Goal: Task Accomplishment & Management: Use online tool/utility

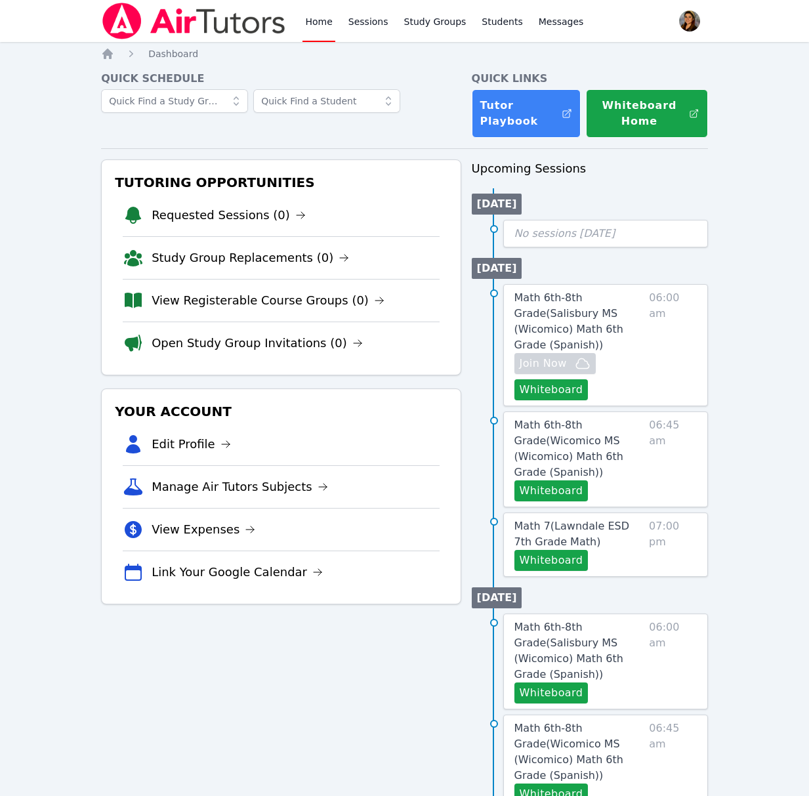
scroll to position [14, 0]
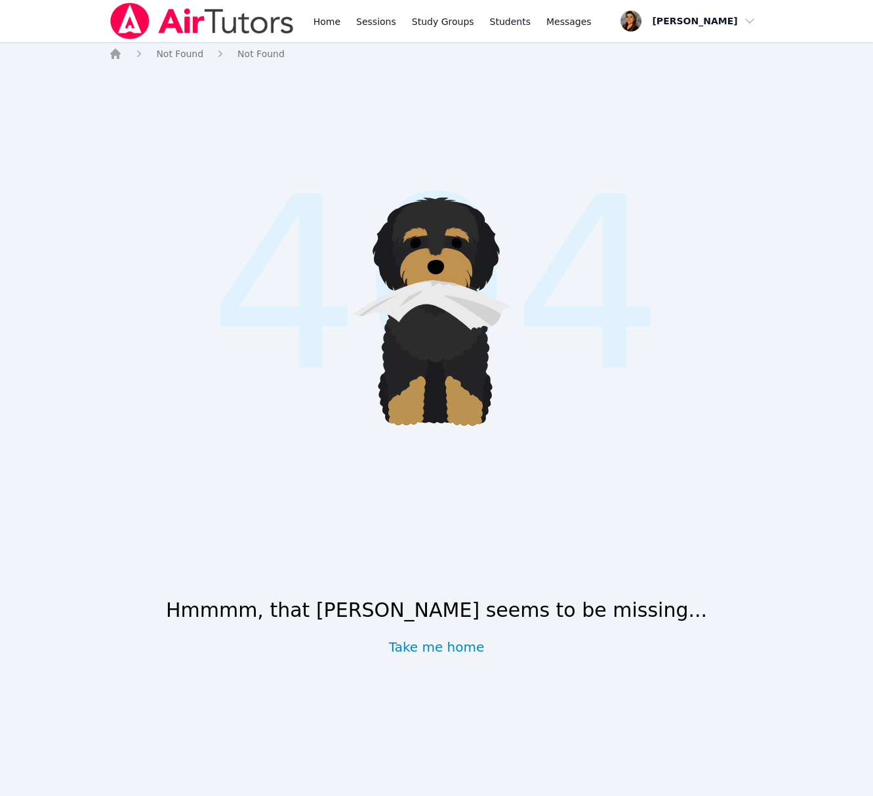
click at [450, 646] on link "Take me home" at bounding box center [437, 647] width 96 height 18
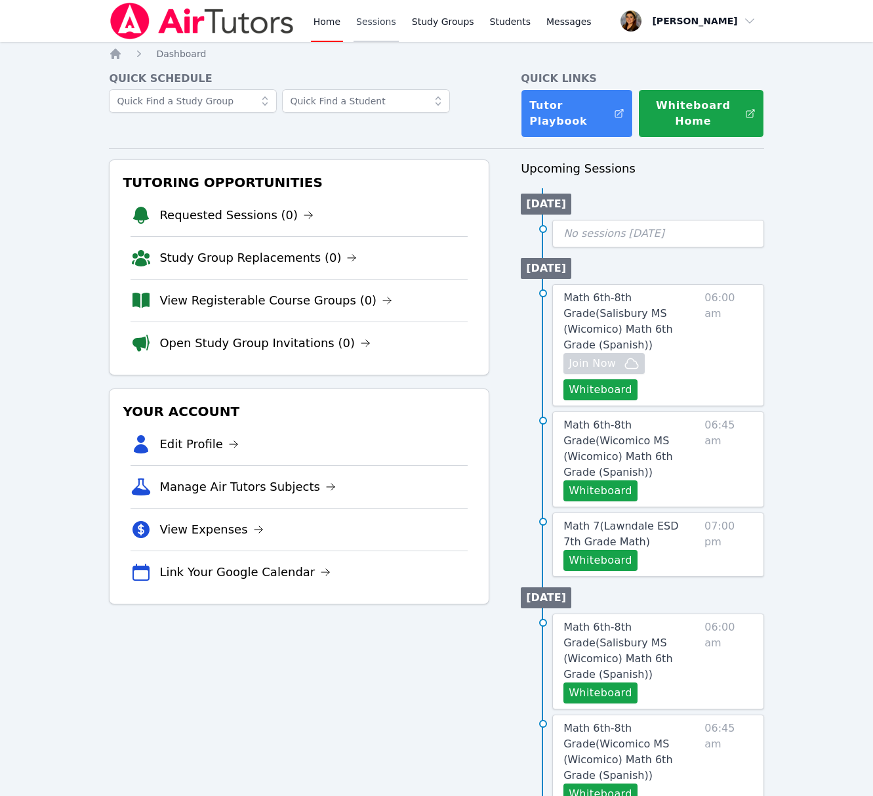
click at [382, 16] on link "Sessions" at bounding box center [376, 21] width 45 height 42
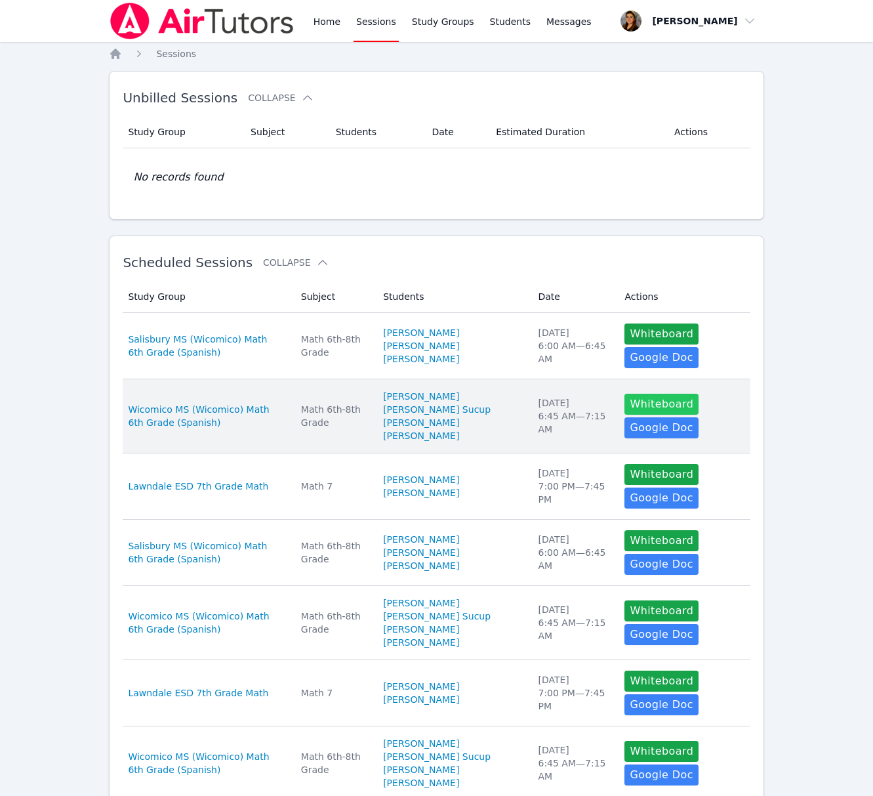
click at [672, 415] on button "Whiteboard" at bounding box center [662, 404] width 74 height 21
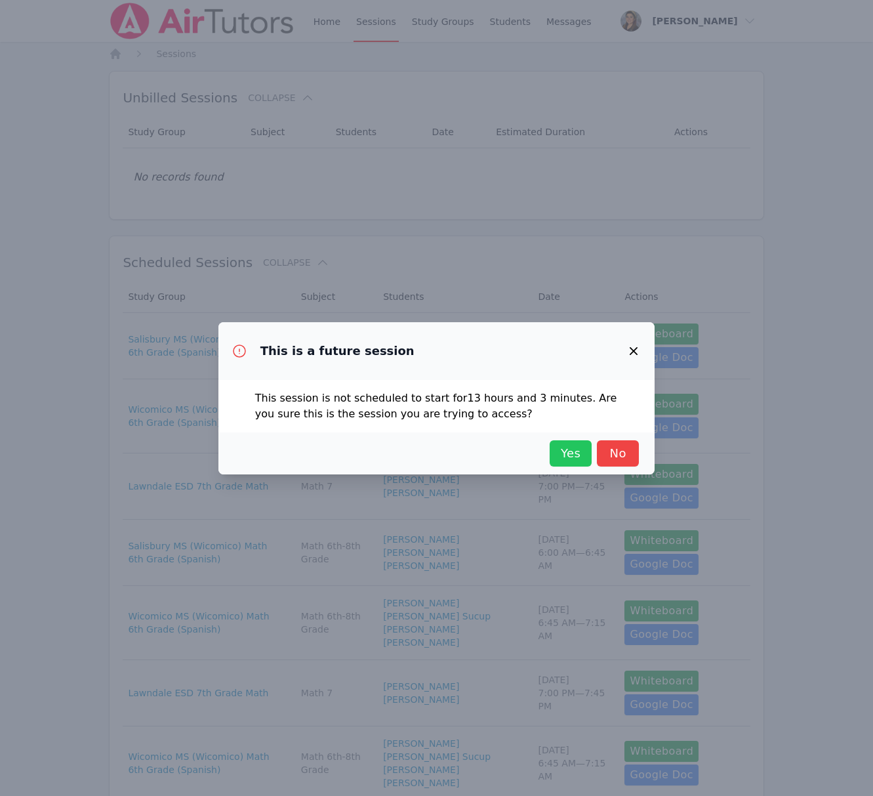
click at [569, 453] on span "Yes" at bounding box center [570, 453] width 29 height 18
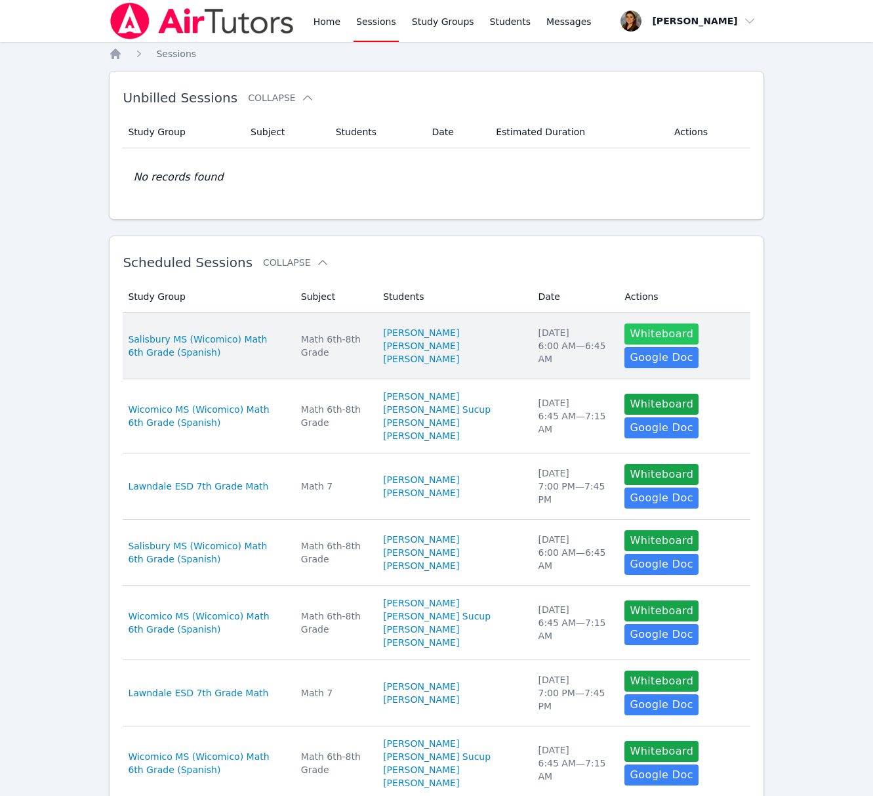
click at [661, 335] on button "Whiteboard" at bounding box center [662, 333] width 74 height 21
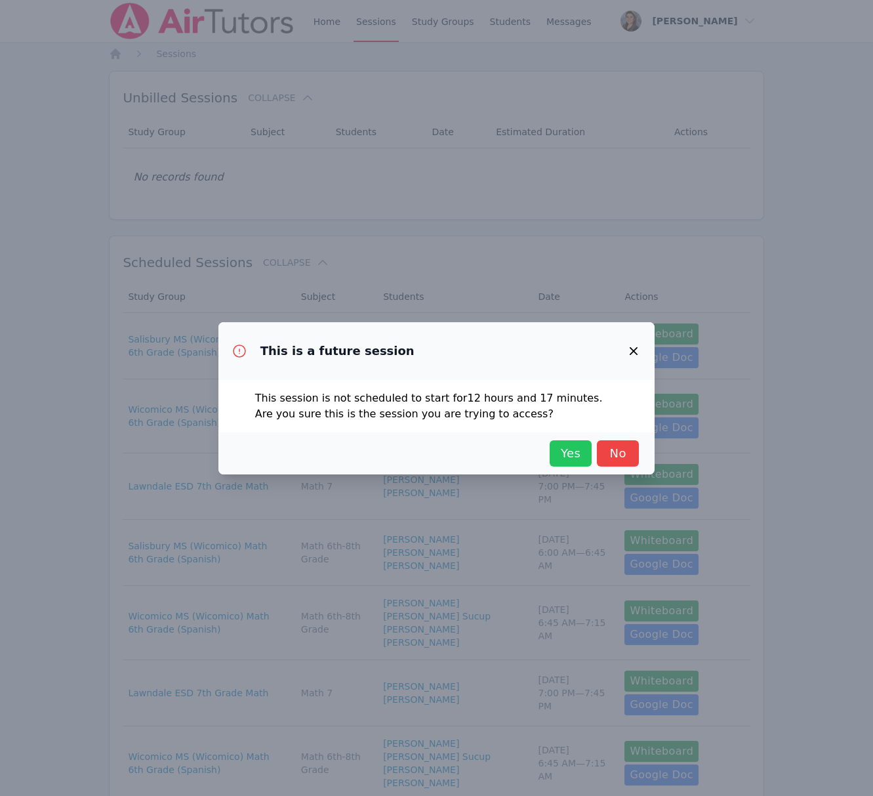
click at [568, 454] on span "Yes" at bounding box center [570, 453] width 29 height 18
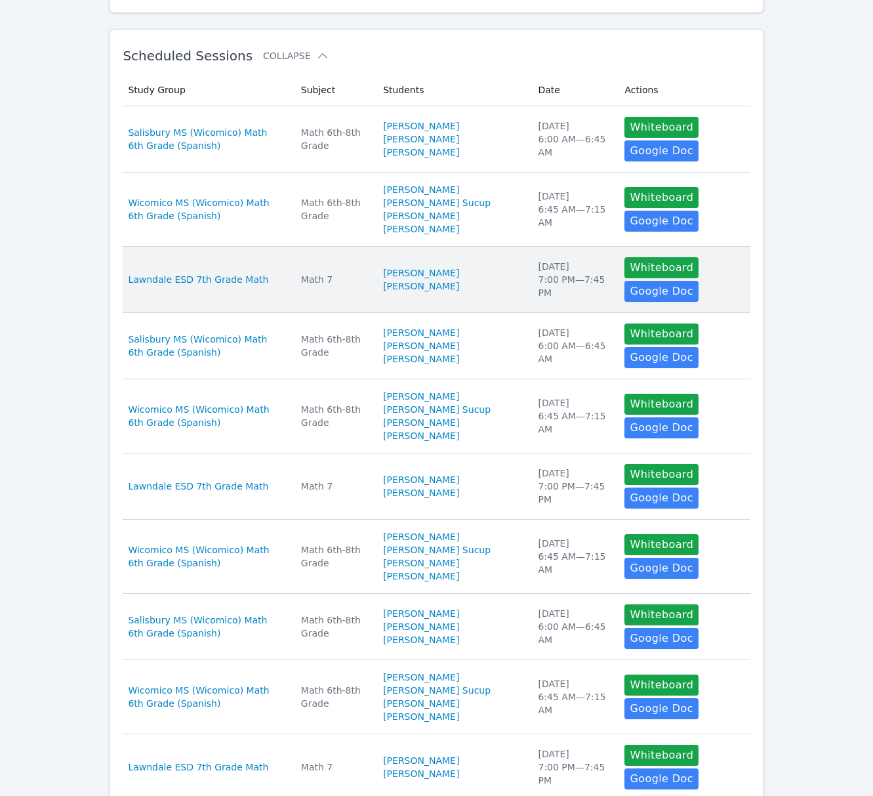
scroll to position [447, 0]
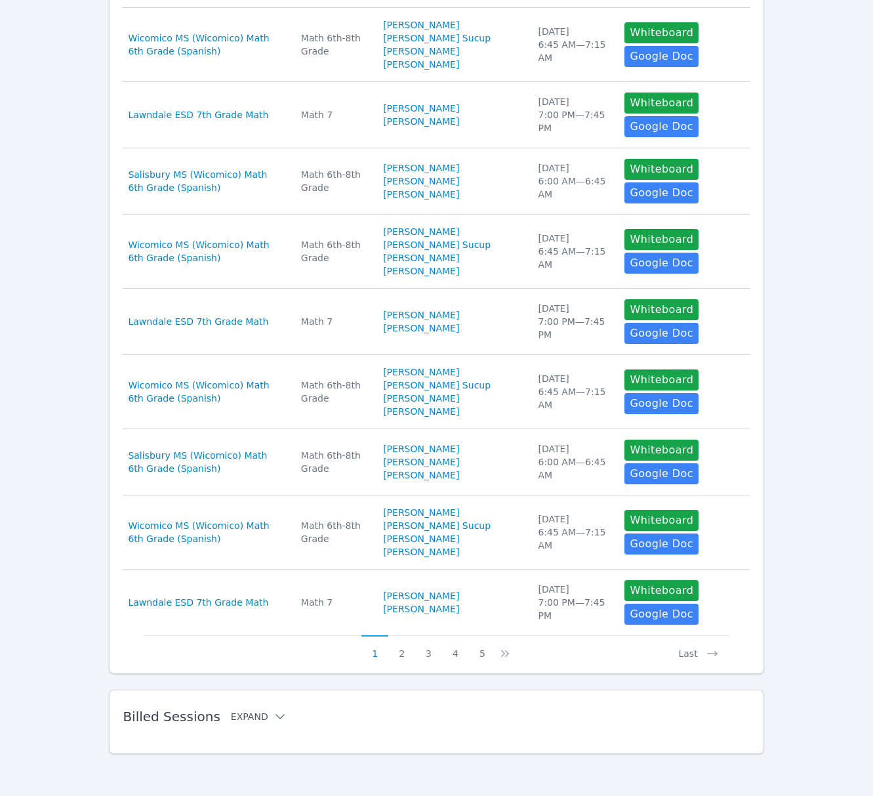
click at [257, 716] on button "Expand" at bounding box center [259, 716] width 56 height 13
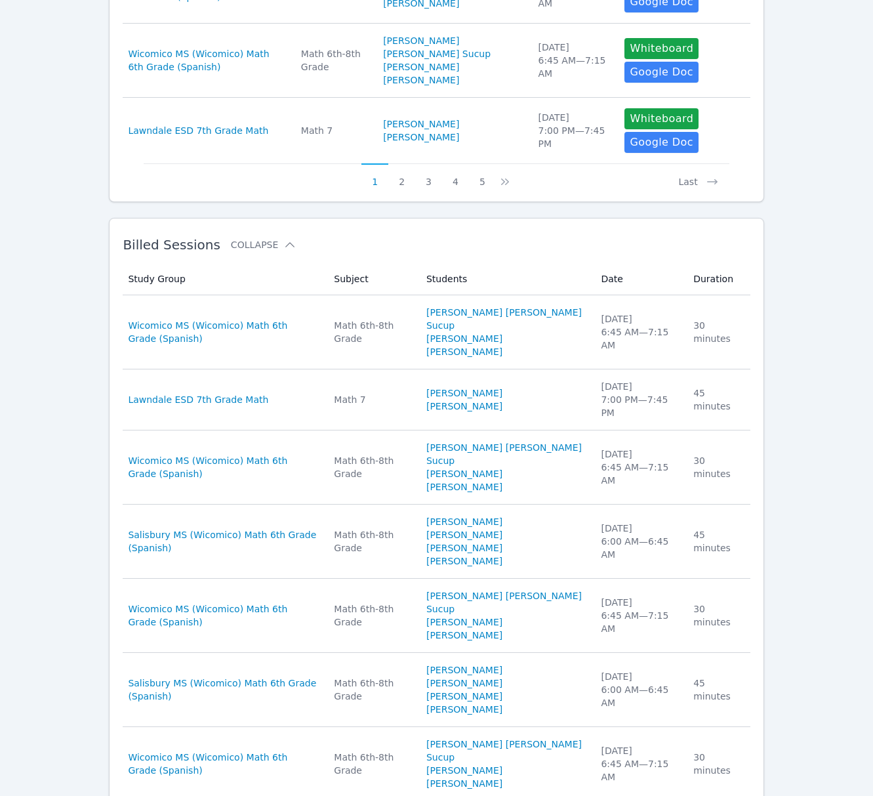
scroll to position [968, 0]
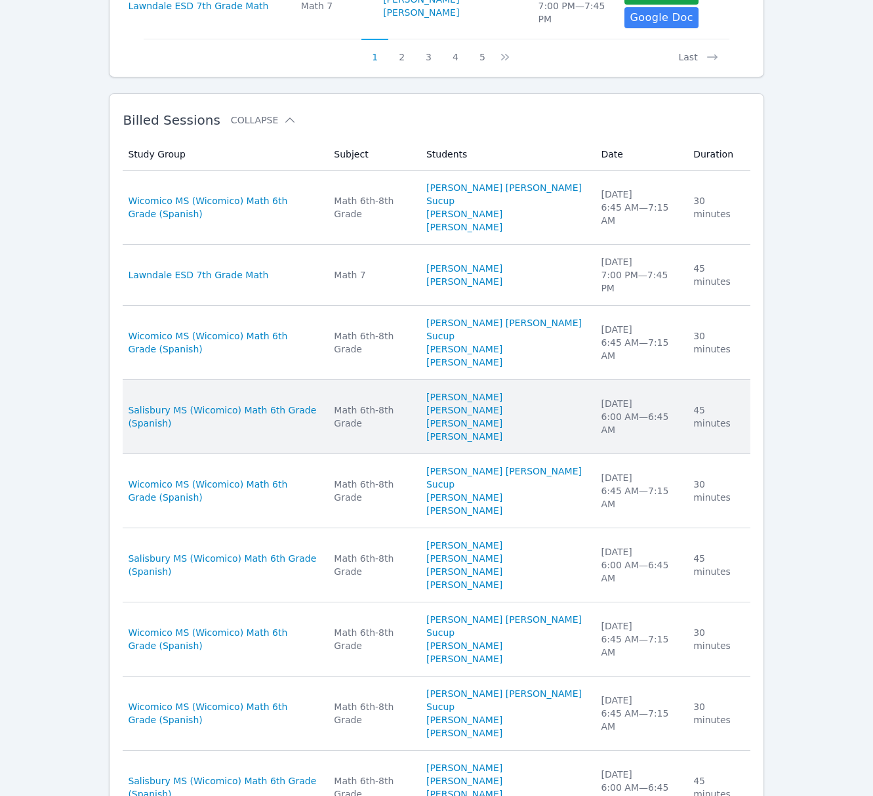
click at [643, 436] on div "Tue Oct 7, 2025 6:00 AM — 6:45 AM" at bounding box center [639, 416] width 77 height 39
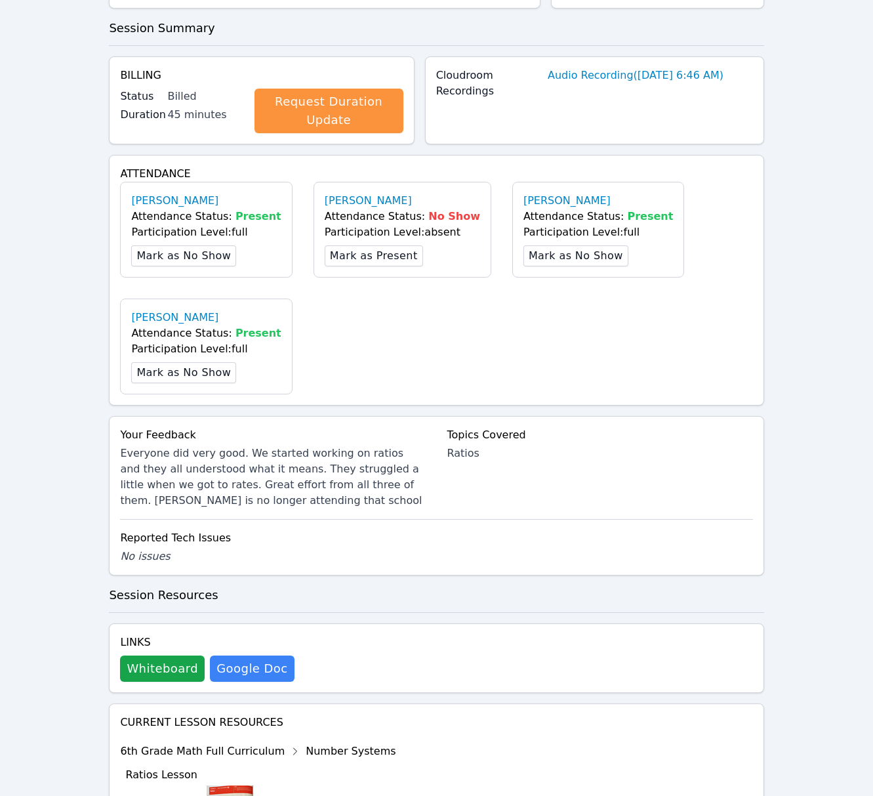
scroll to position [558, 0]
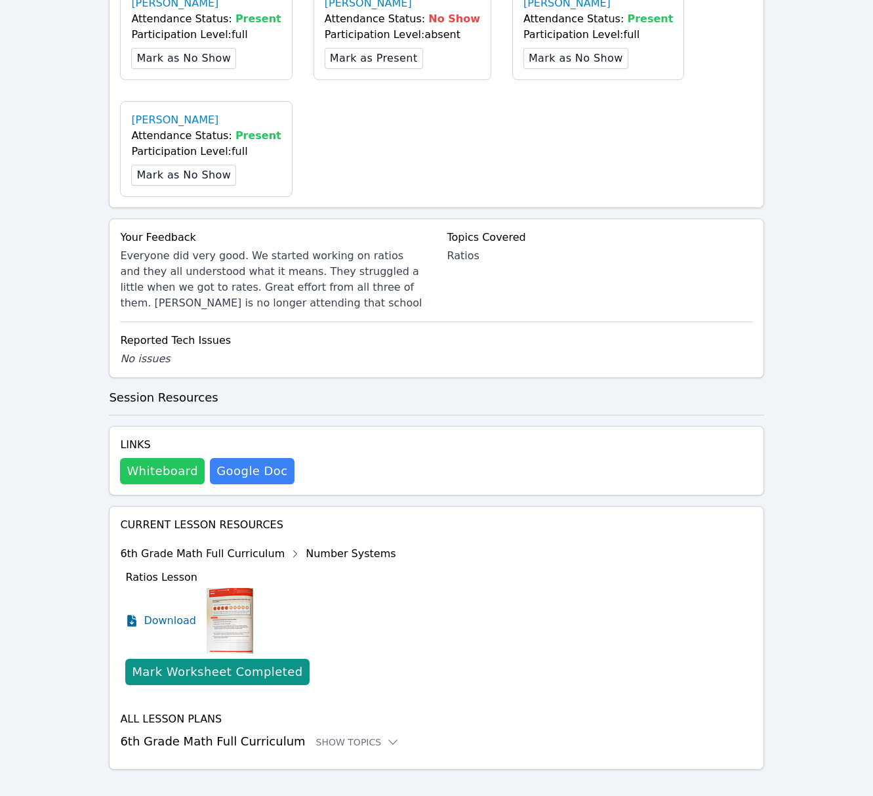
click at [165, 461] on button "Whiteboard" at bounding box center [162, 471] width 85 height 26
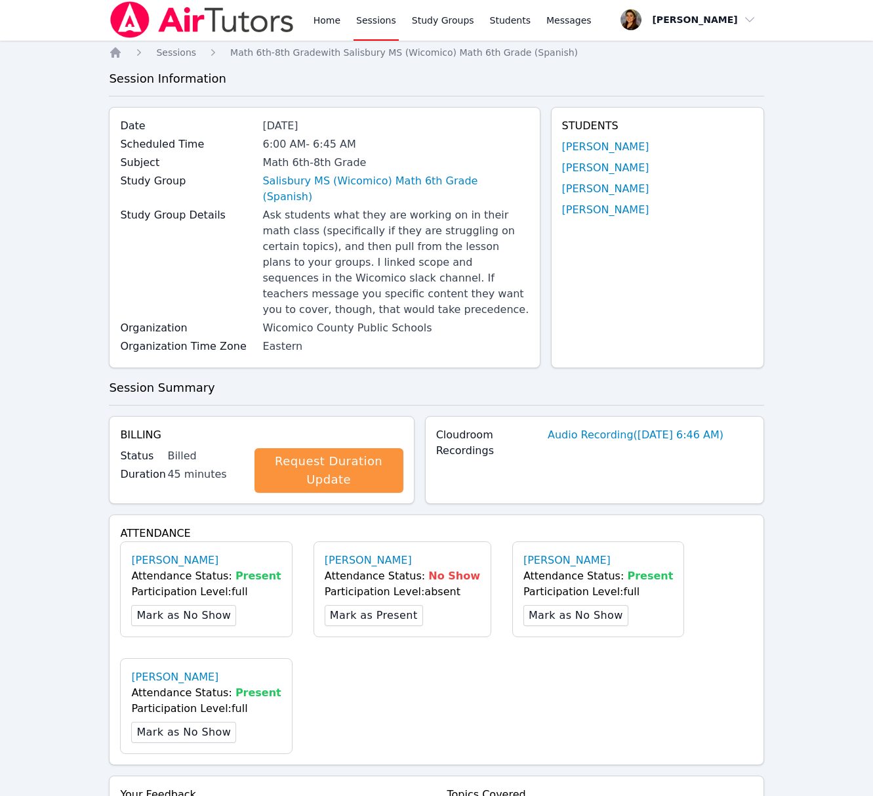
scroll to position [0, 0]
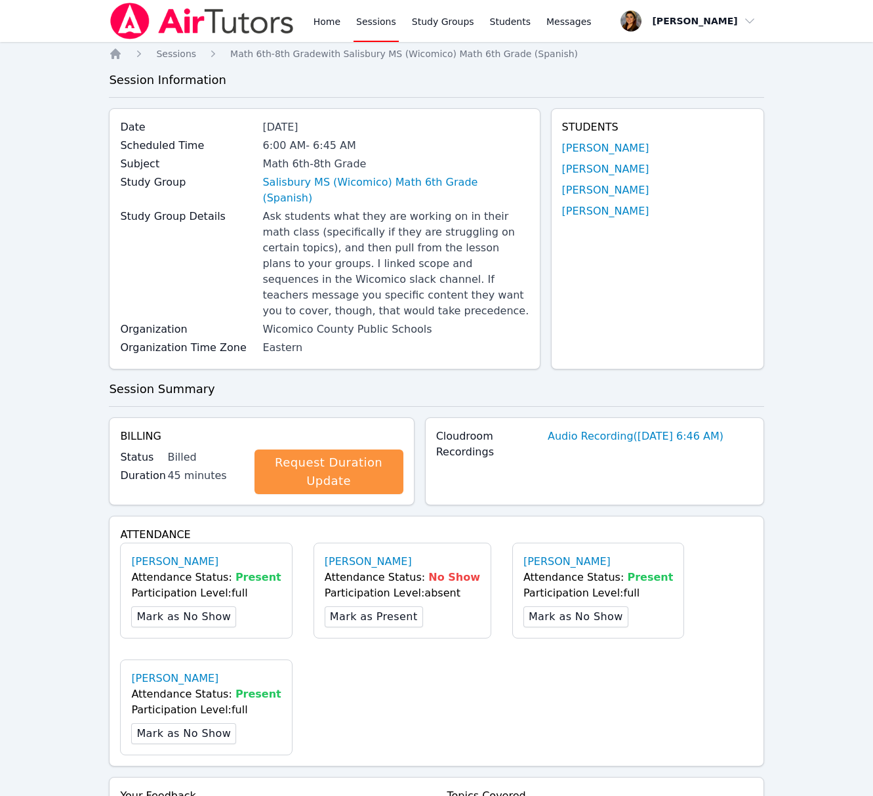
click at [383, 23] on link "Sessions" at bounding box center [376, 21] width 45 height 42
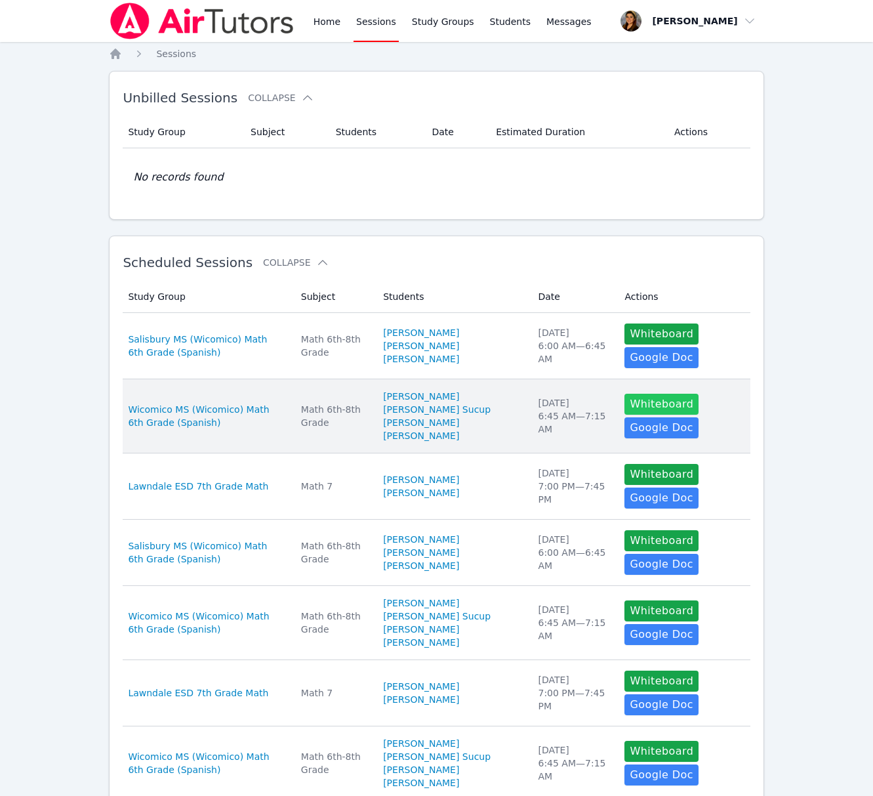
click at [674, 415] on button "Whiteboard" at bounding box center [662, 404] width 74 height 21
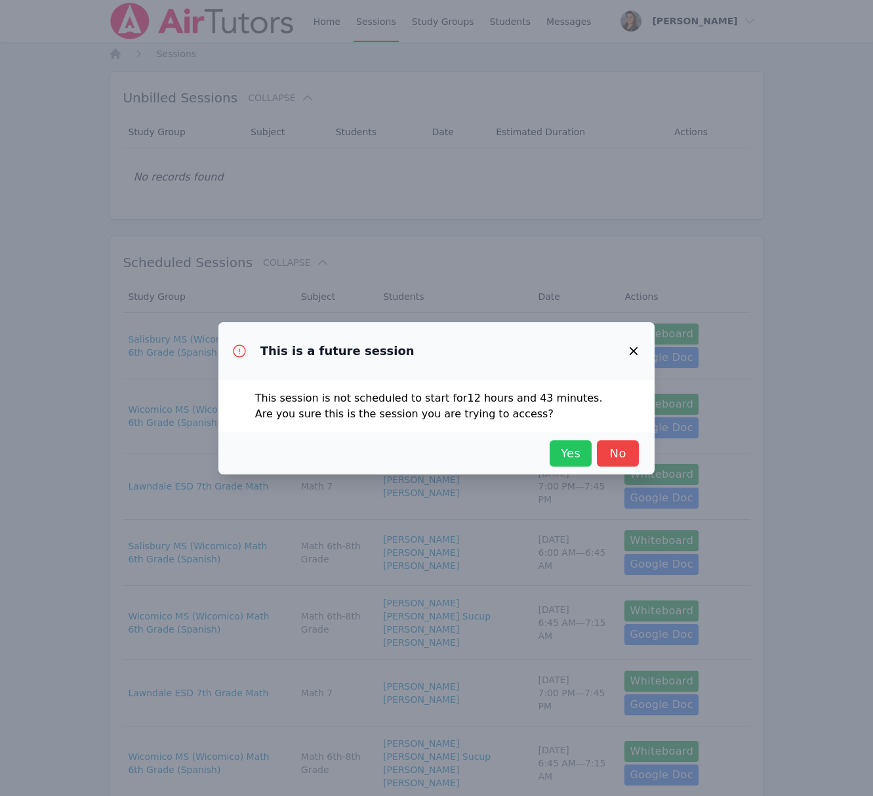
click at [567, 453] on span "Yes" at bounding box center [570, 453] width 29 height 18
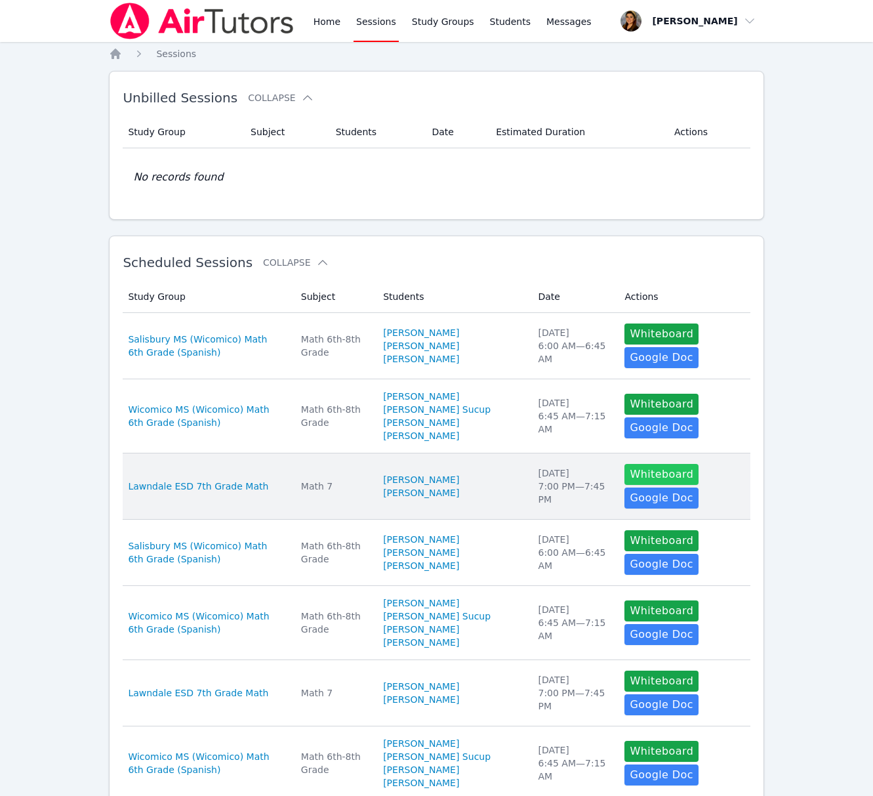
click at [643, 485] on button "Whiteboard" at bounding box center [662, 474] width 74 height 21
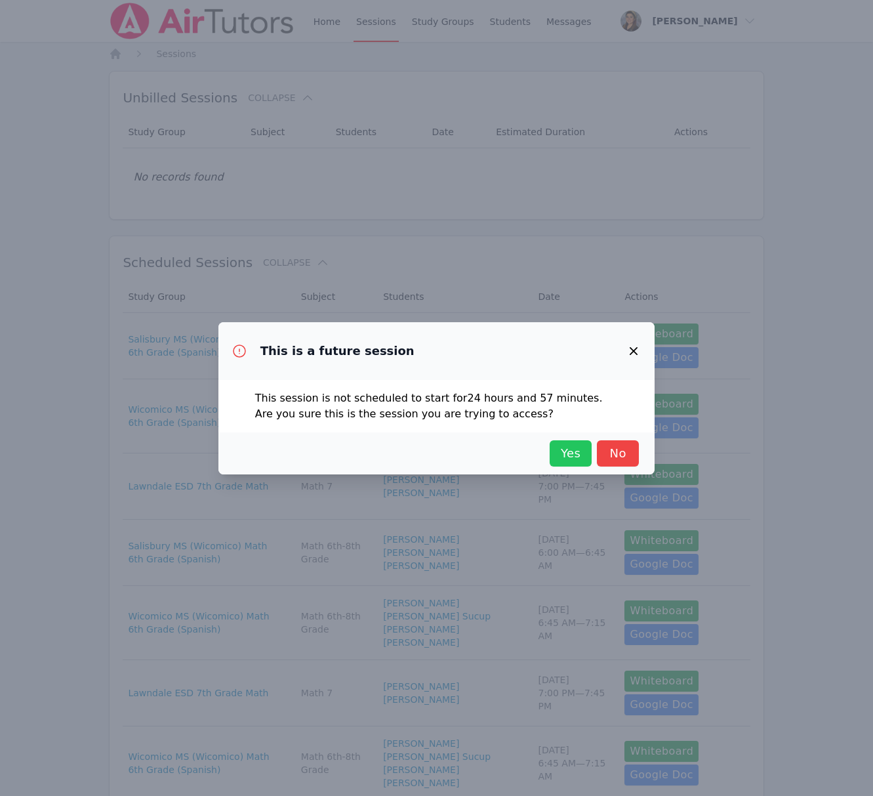
click at [571, 455] on span "Yes" at bounding box center [570, 453] width 29 height 18
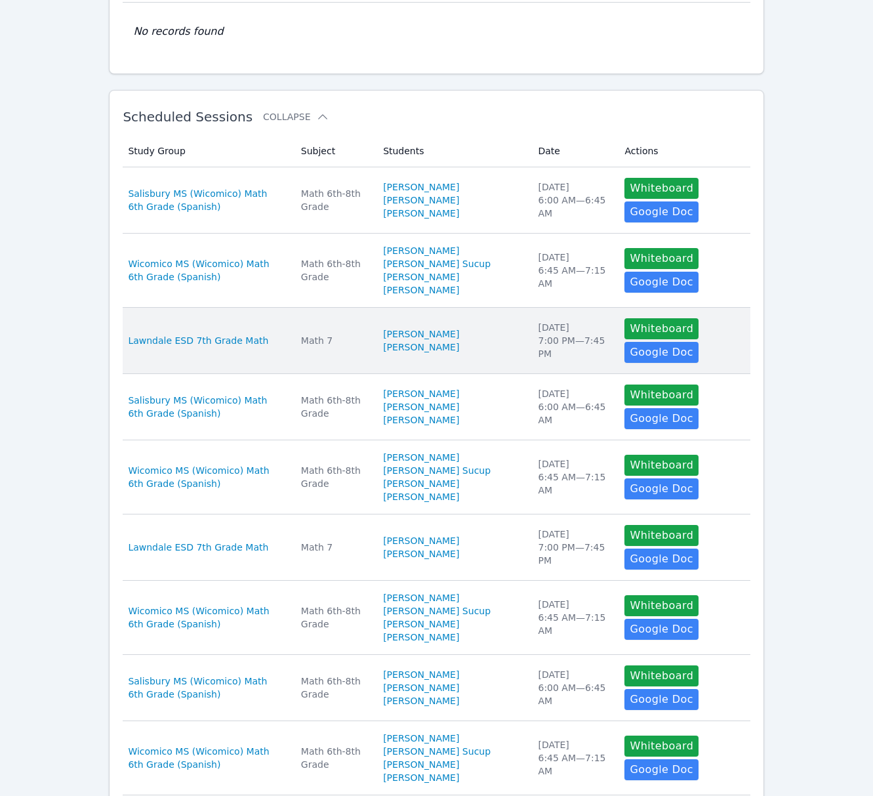
scroll to position [447, 0]
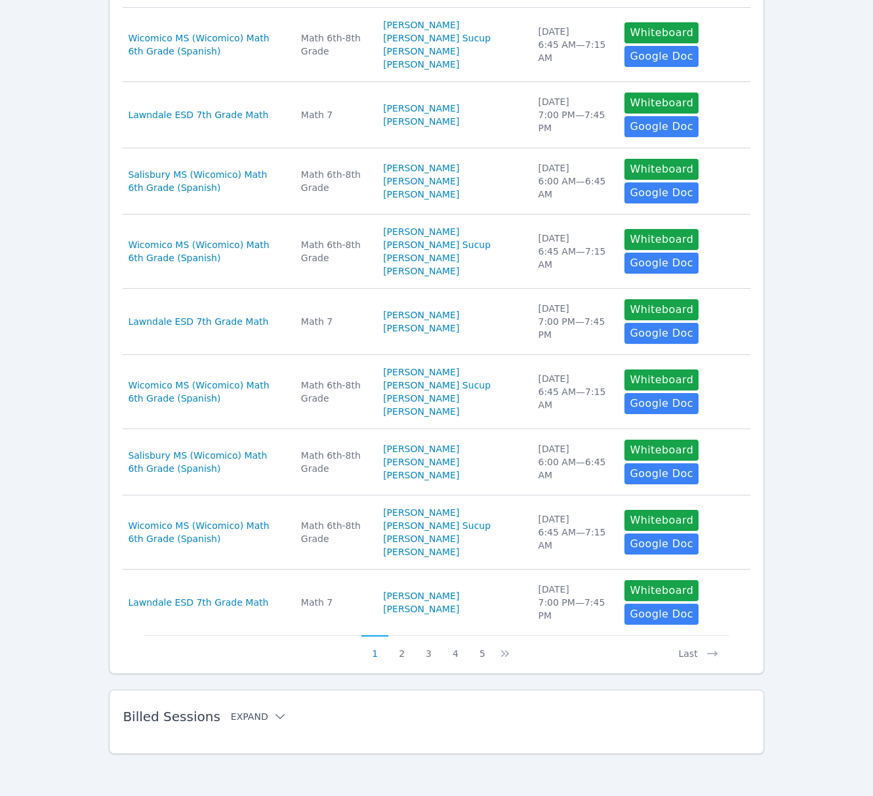
click at [249, 716] on button "Expand" at bounding box center [259, 716] width 56 height 13
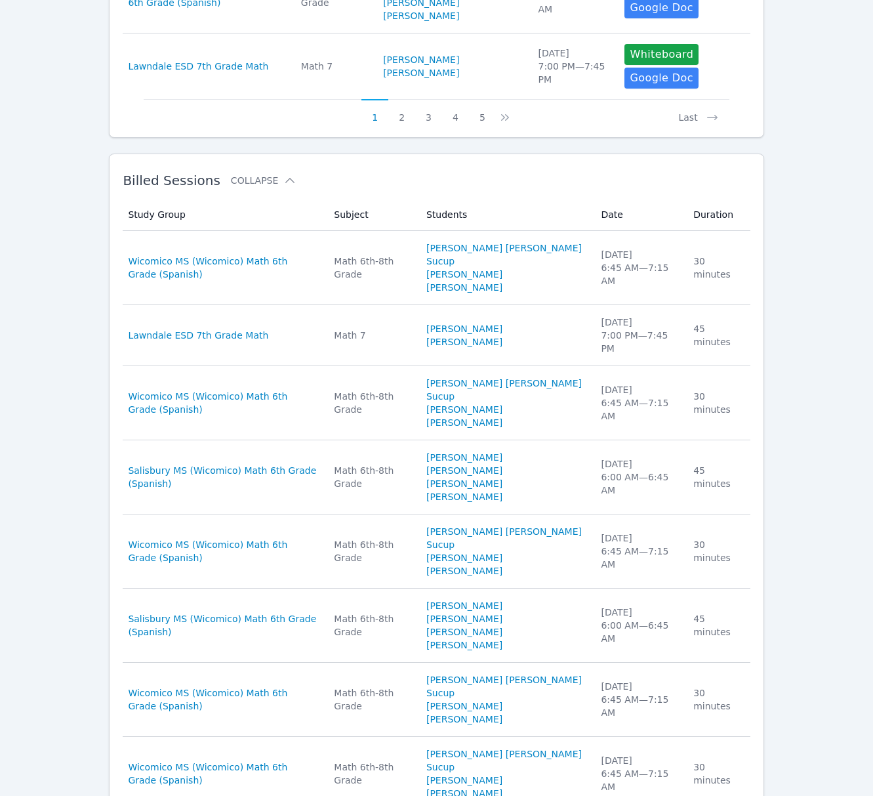
scroll to position [918, 0]
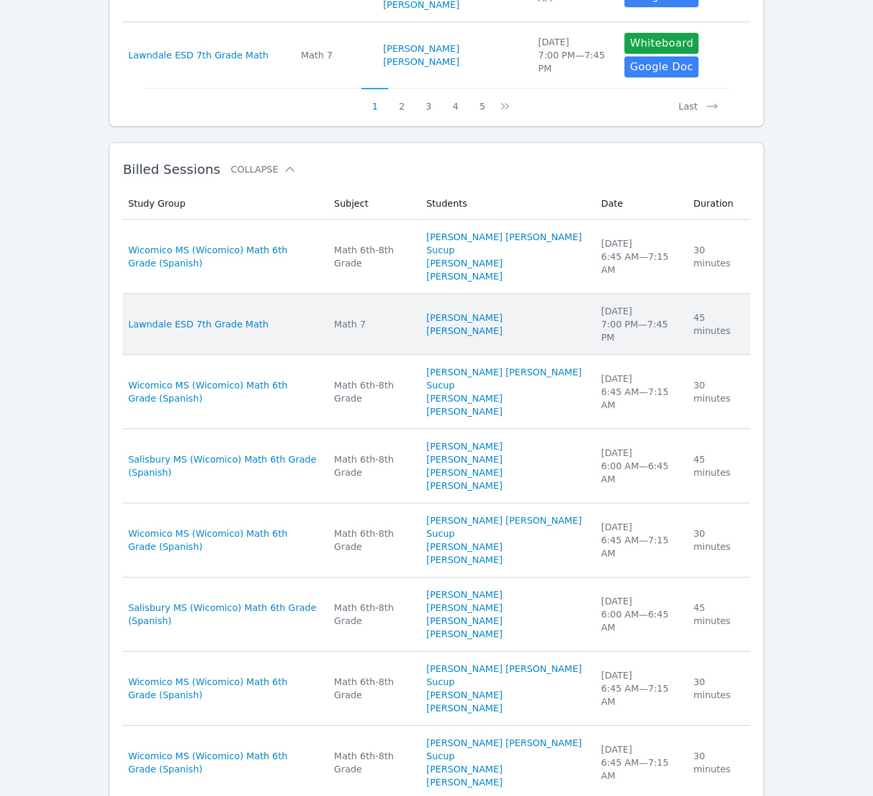
click at [635, 344] on div "Tue Oct 7, 2025 7:00 PM — 7:45 PM" at bounding box center [639, 323] width 77 height 39
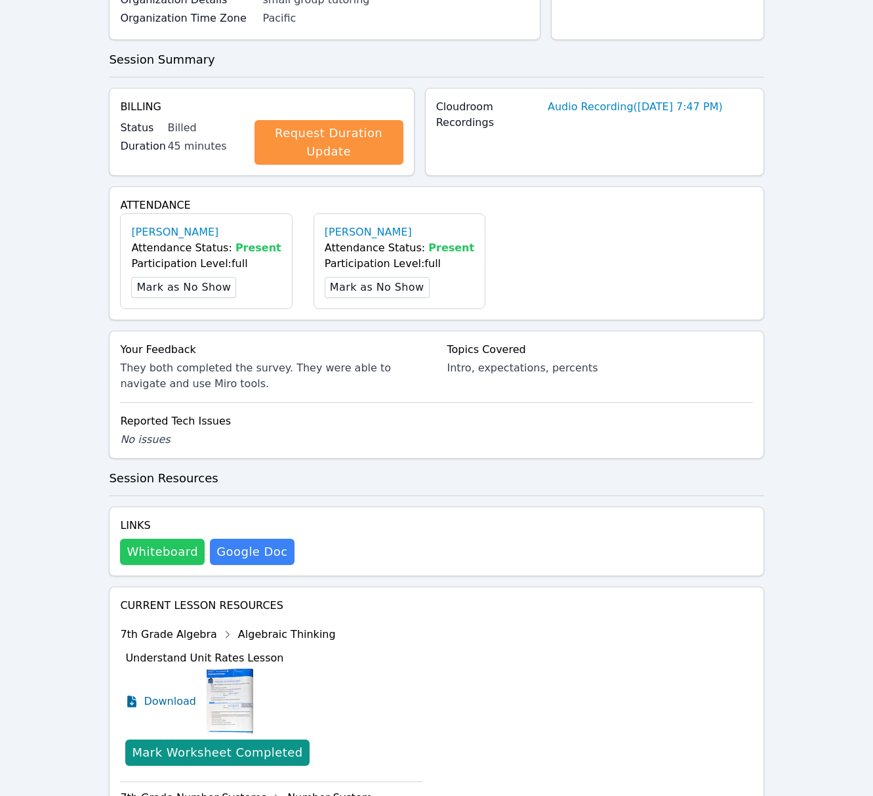
scroll to position [220, 0]
click at [148, 550] on button "Whiteboard" at bounding box center [162, 551] width 85 height 26
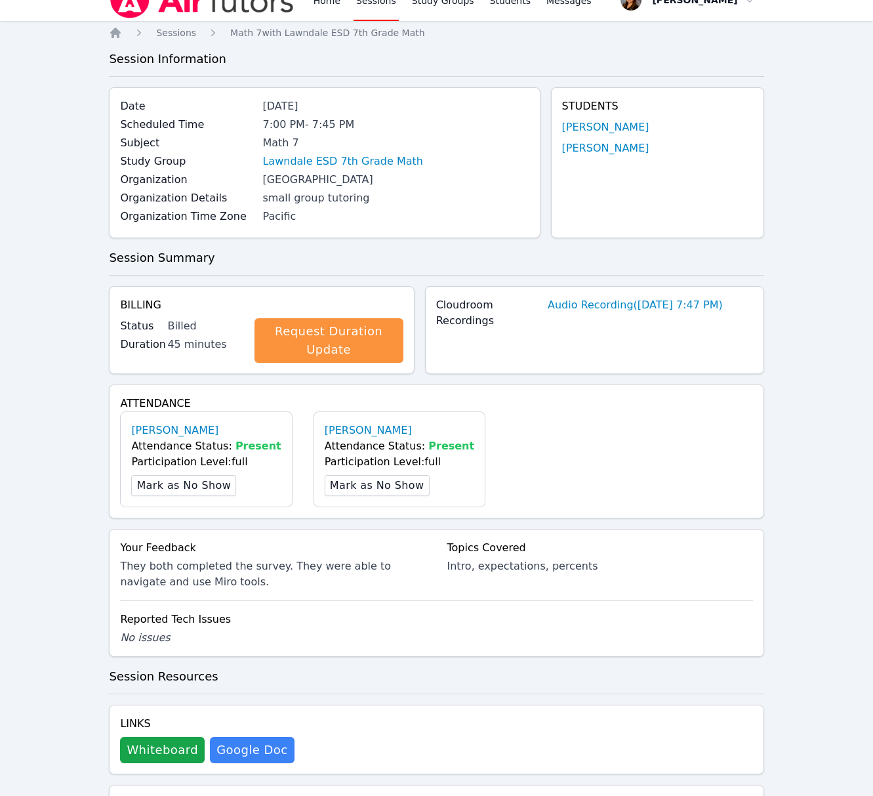
scroll to position [0, 0]
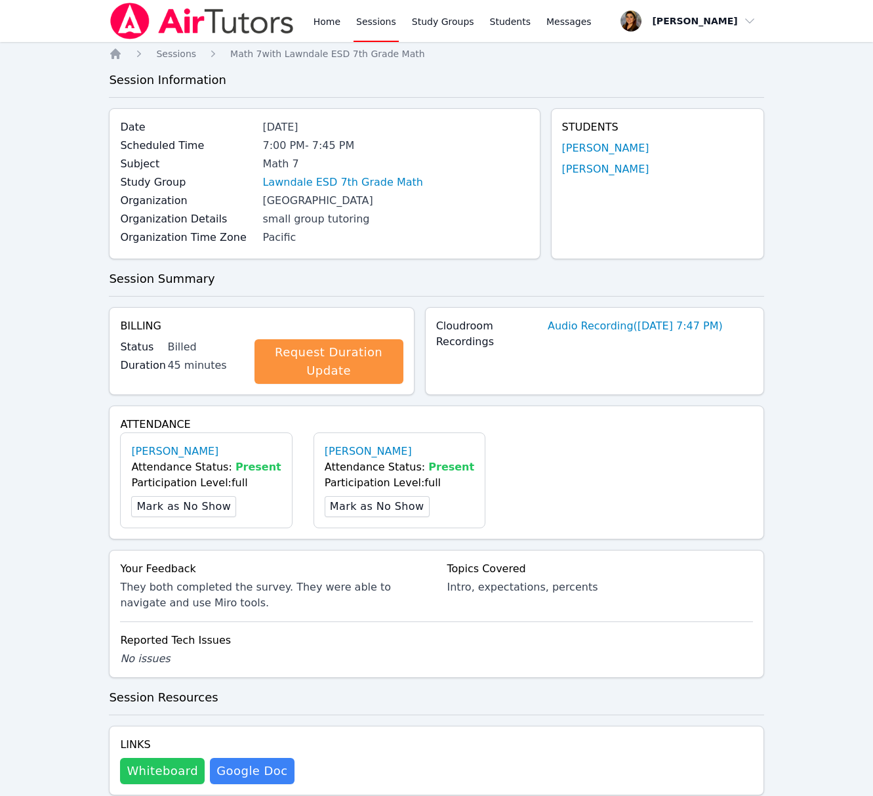
click at [159, 773] on button "Whiteboard" at bounding box center [162, 771] width 85 height 26
click at [384, 21] on link "Sessions" at bounding box center [376, 21] width 45 height 42
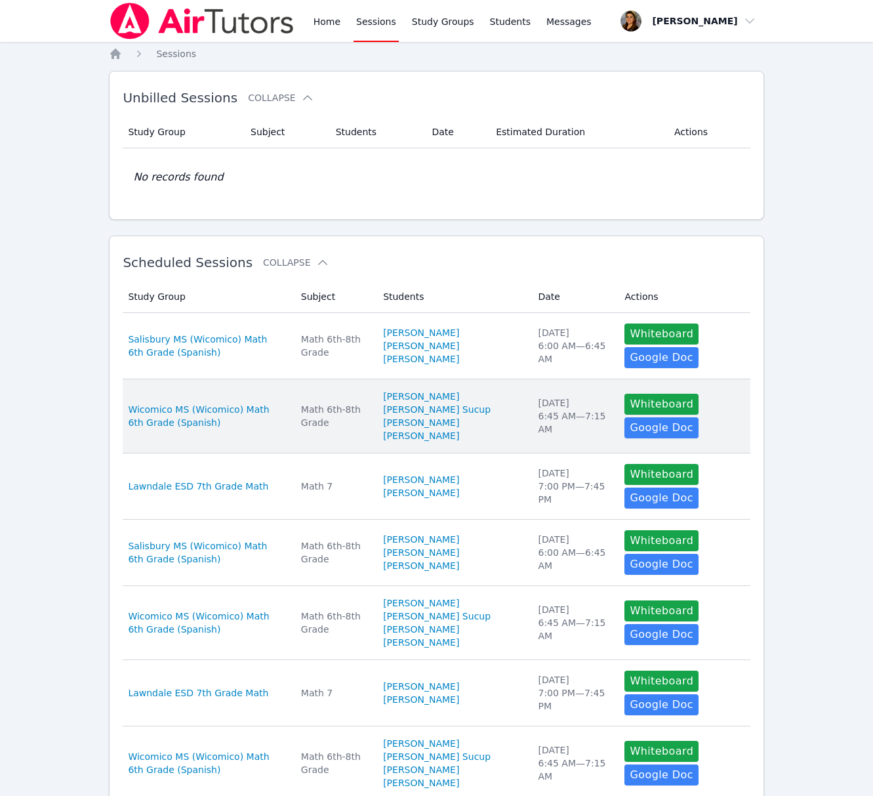
scroll to position [447, 0]
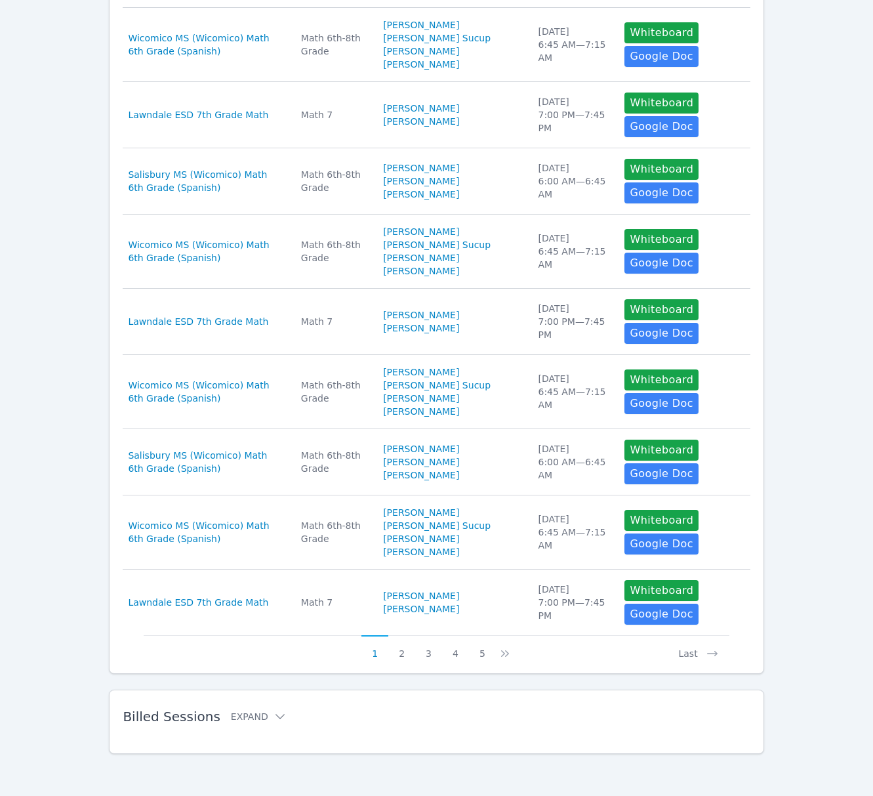
click at [254, 723] on h2 "Billed Sessions Expand" at bounding box center [415, 716] width 585 height 16
click at [260, 719] on button "Expand" at bounding box center [259, 716] width 56 height 13
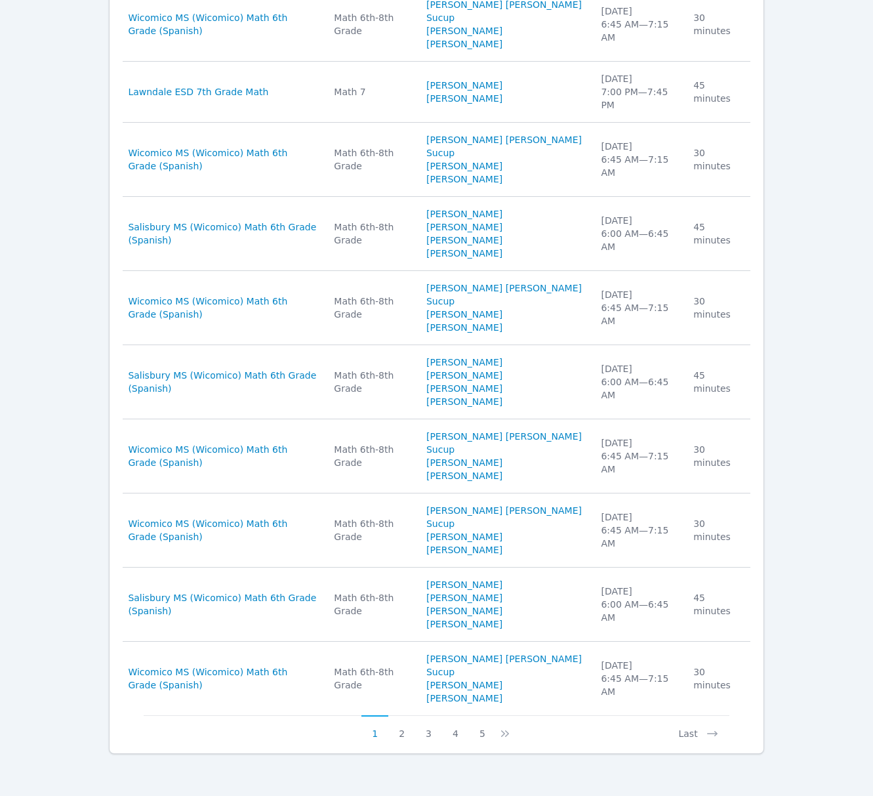
scroll to position [1213, 0]
click at [401, 736] on button "2" at bounding box center [401, 727] width 27 height 25
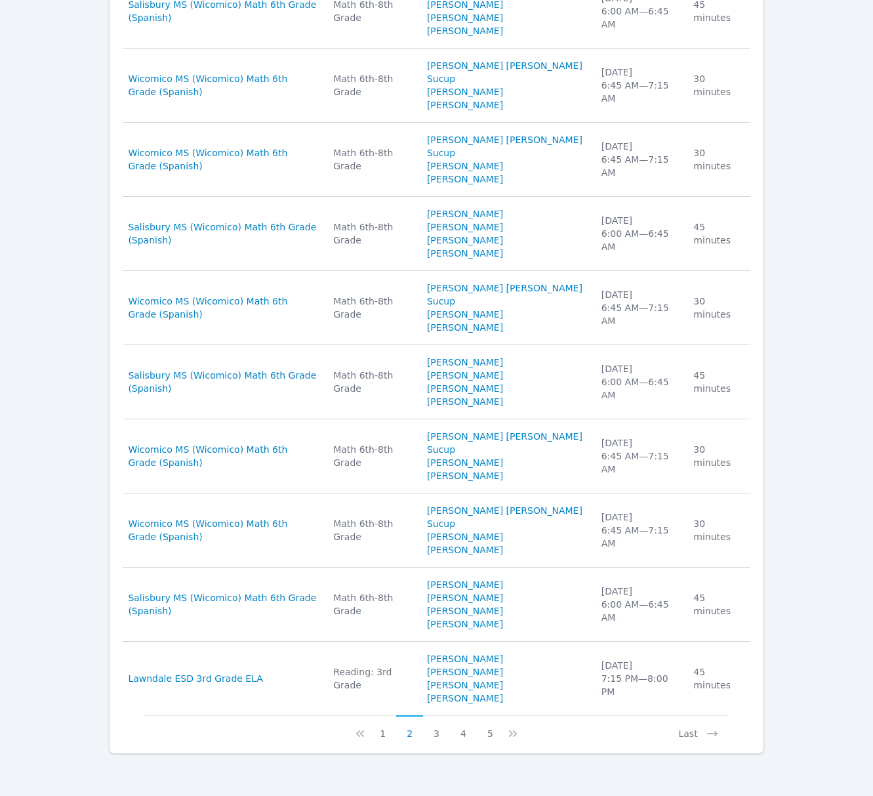
scroll to position [1235, 0]
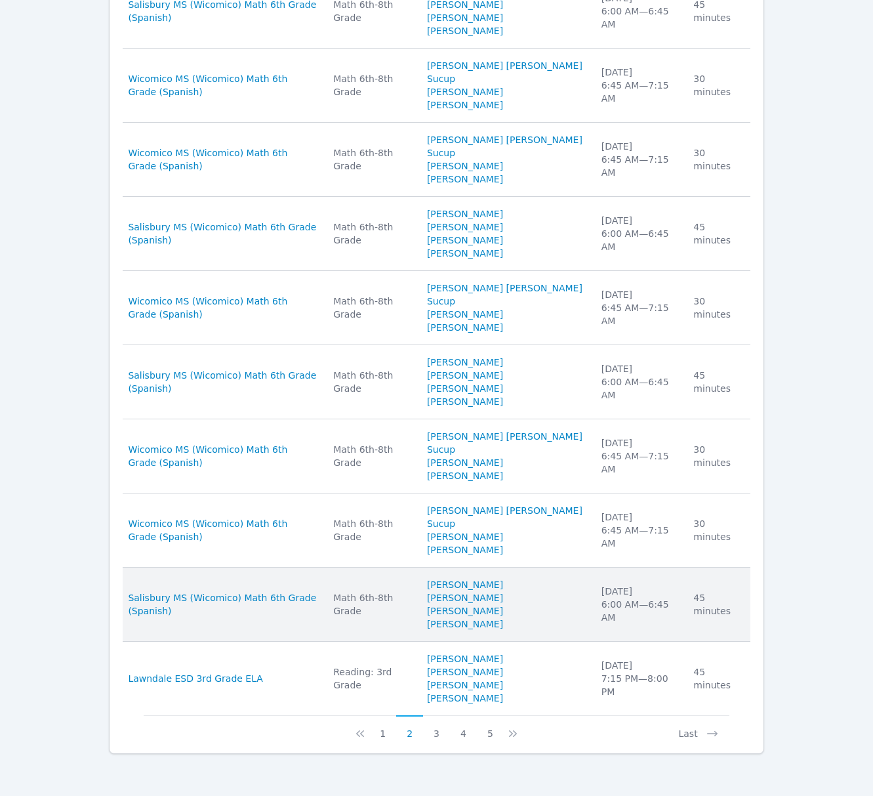
click at [387, 607] on div "Math 6th-8th Grade" at bounding box center [372, 604] width 78 height 26
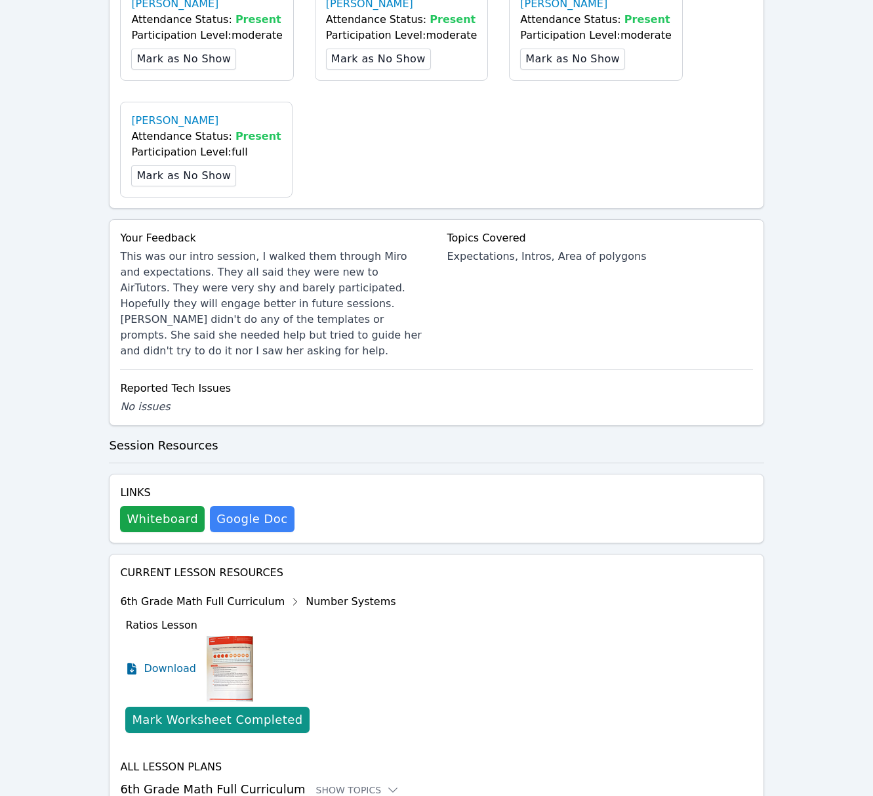
scroll to position [590, 0]
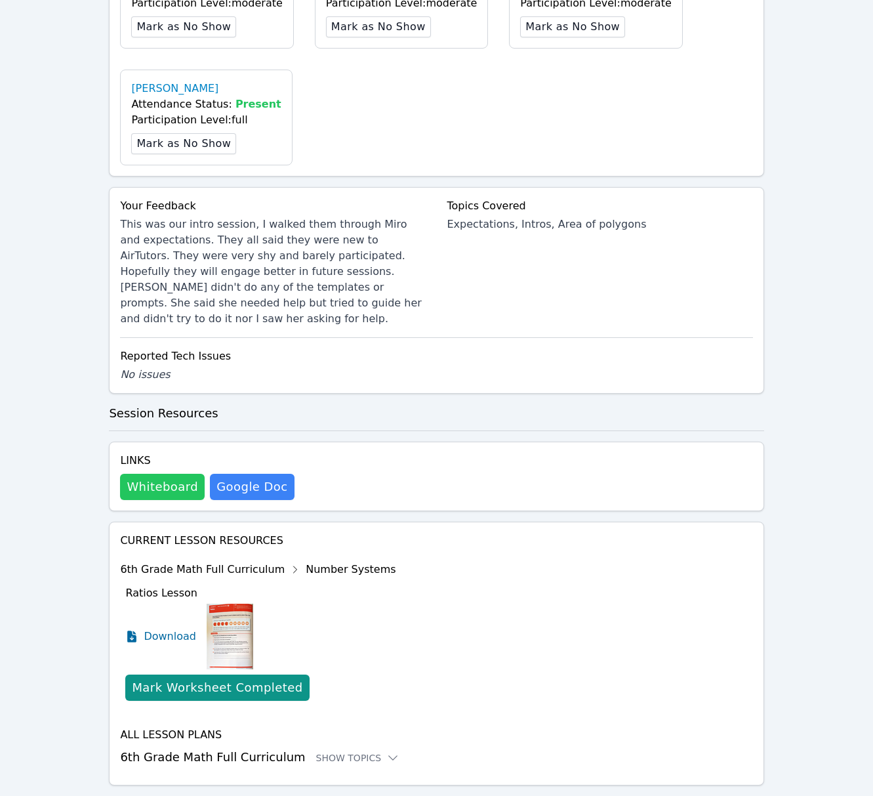
click at [168, 474] on button "Whiteboard" at bounding box center [162, 487] width 85 height 26
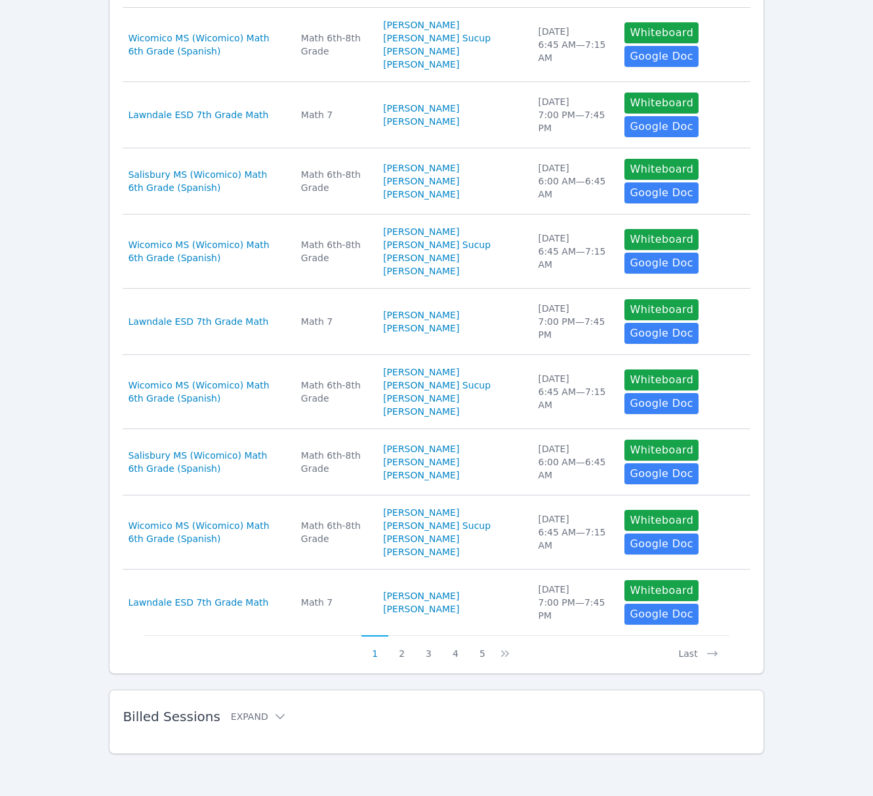
scroll to position [447, 0]
click at [397, 656] on button "2" at bounding box center [401, 647] width 27 height 25
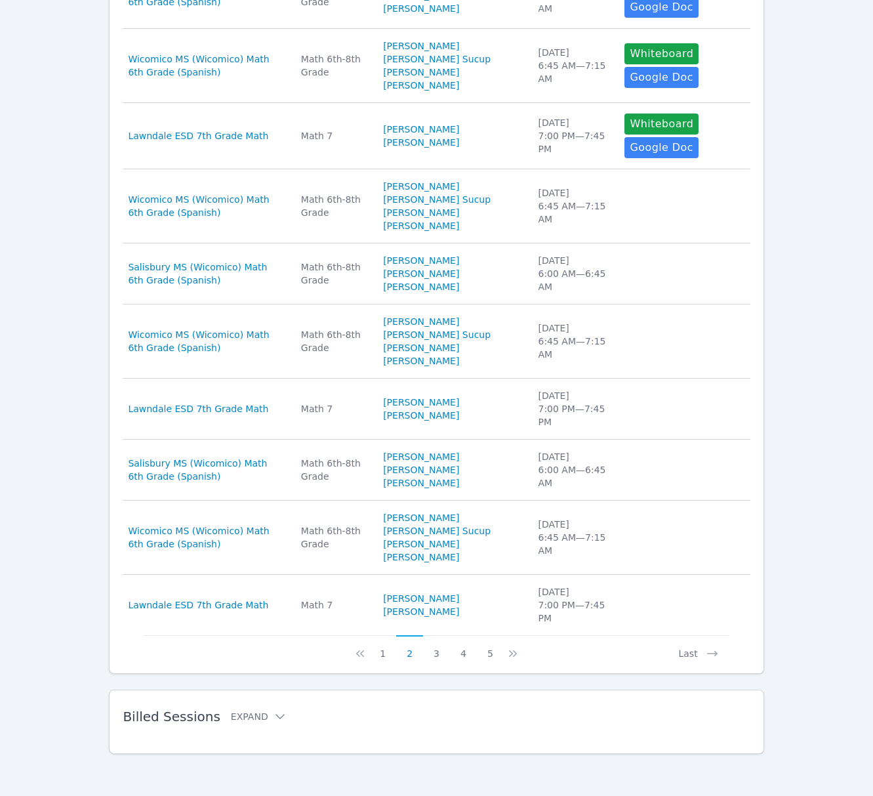
scroll to position [437, 0]
click at [252, 710] on button "Expand" at bounding box center [259, 716] width 56 height 13
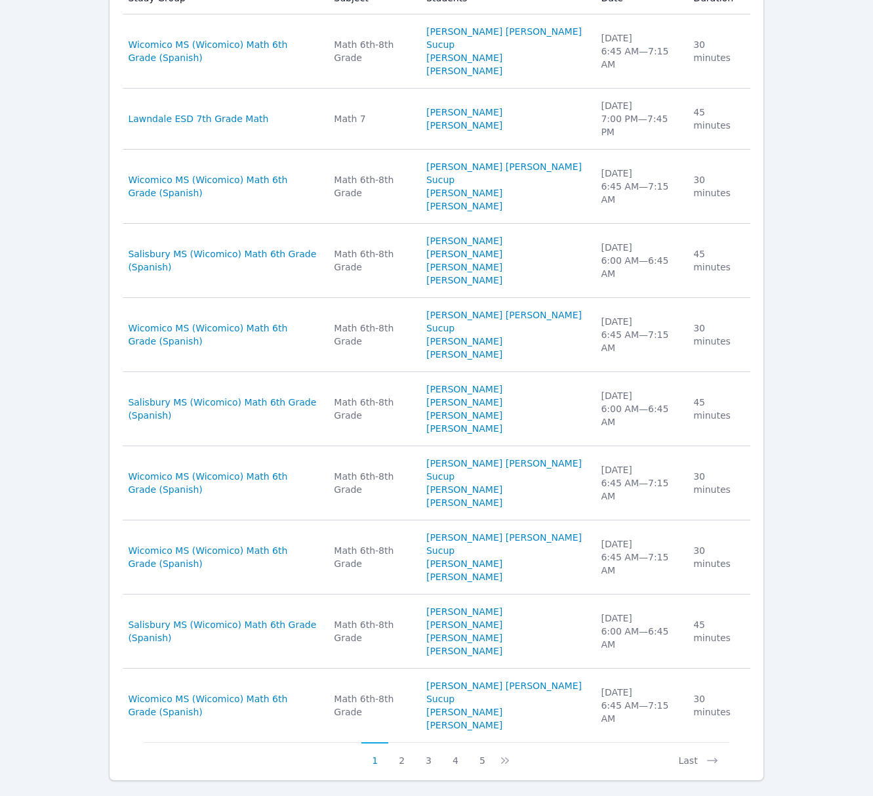
scroll to position [1203, 0]
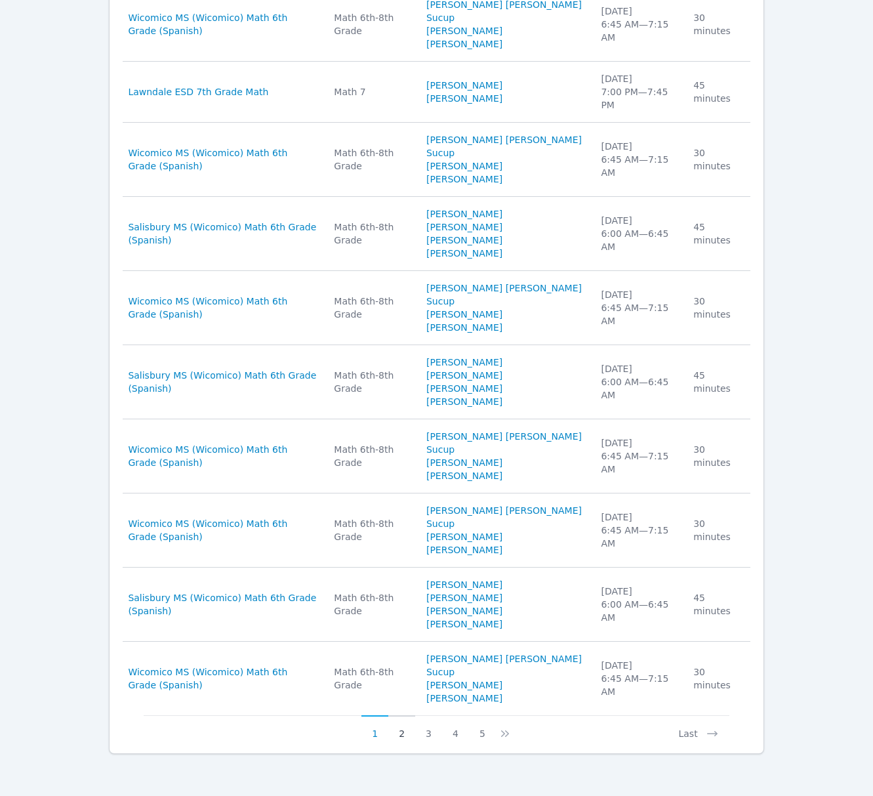
click at [401, 733] on button "2" at bounding box center [401, 727] width 27 height 25
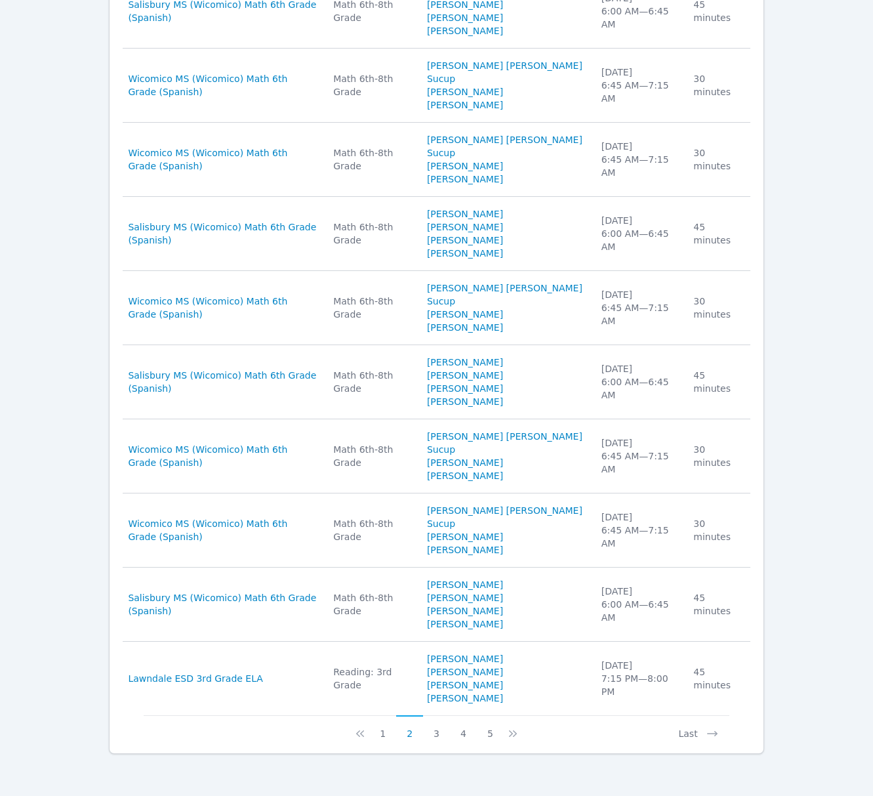
scroll to position [1229, 0]
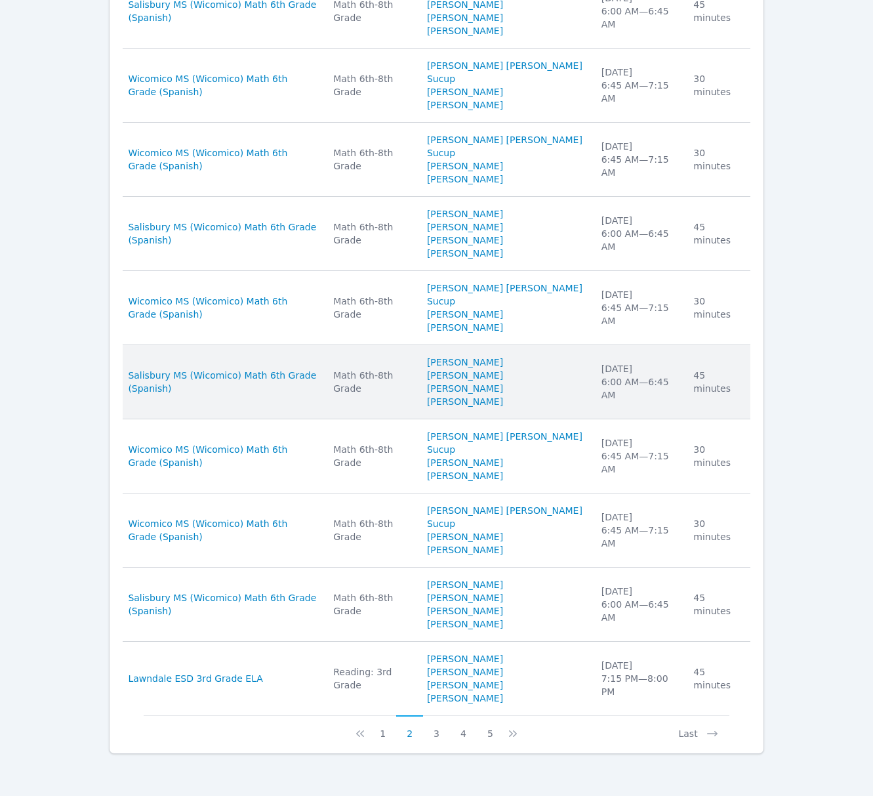
click at [411, 386] on div "Math 6th-8th Grade" at bounding box center [372, 382] width 78 height 26
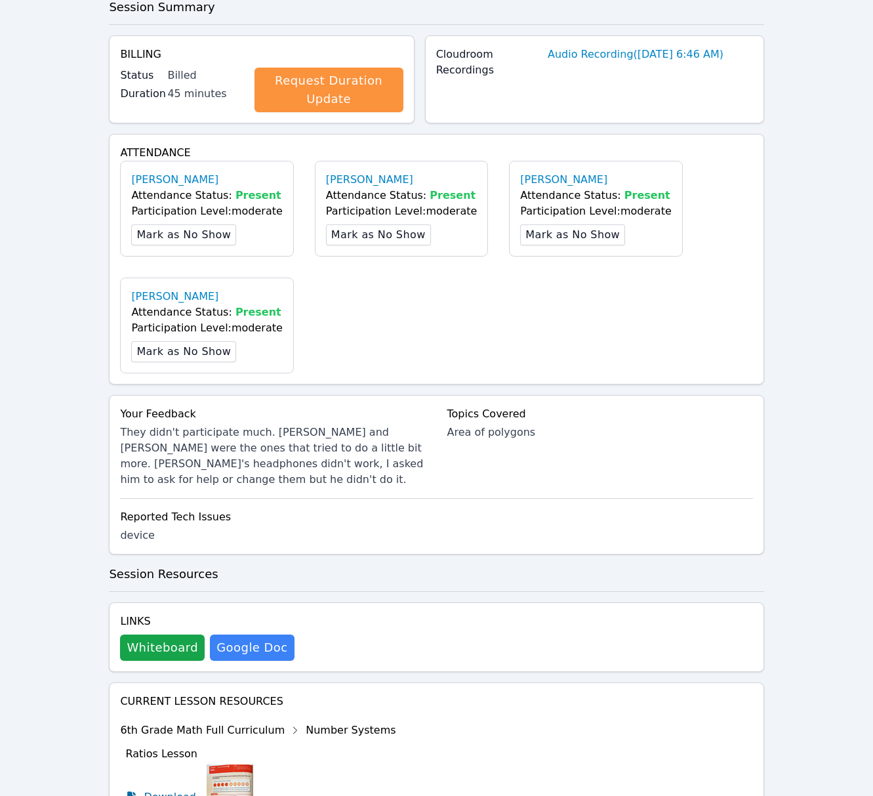
scroll to position [388, 0]
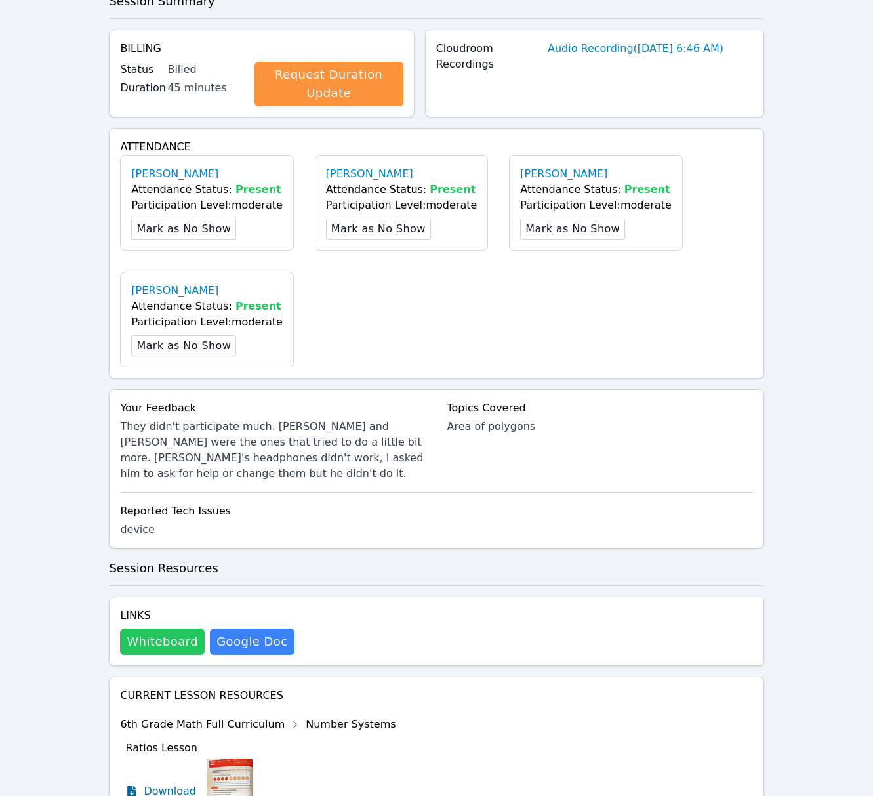
click at [169, 628] on button "Whiteboard" at bounding box center [162, 641] width 85 height 26
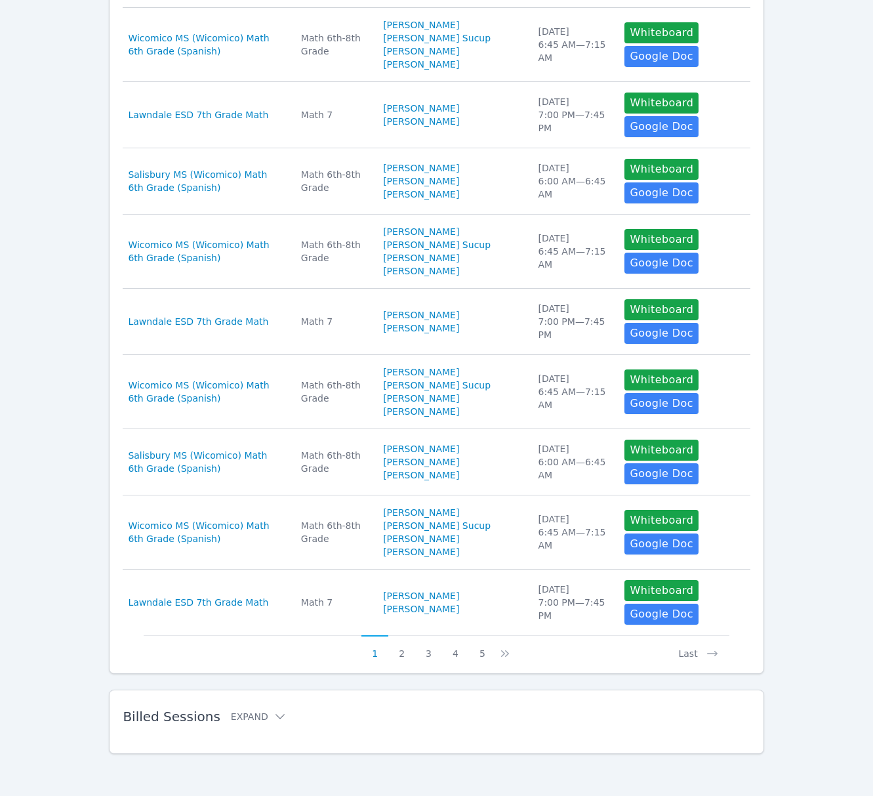
scroll to position [447, 0]
click at [312, 724] on div "Billed Sessions Expand" at bounding box center [415, 716] width 585 height 37
click at [256, 725] on div "Billed Sessions Expand" at bounding box center [415, 716] width 585 height 37
click at [258, 712] on button "Expand" at bounding box center [259, 716] width 56 height 13
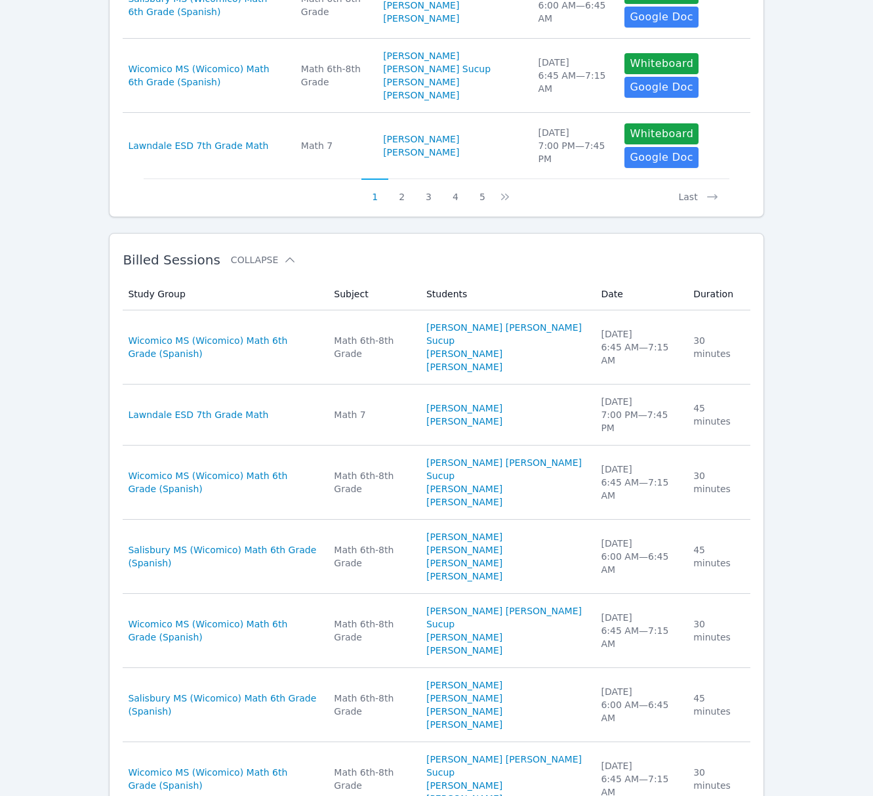
scroll to position [1214, 0]
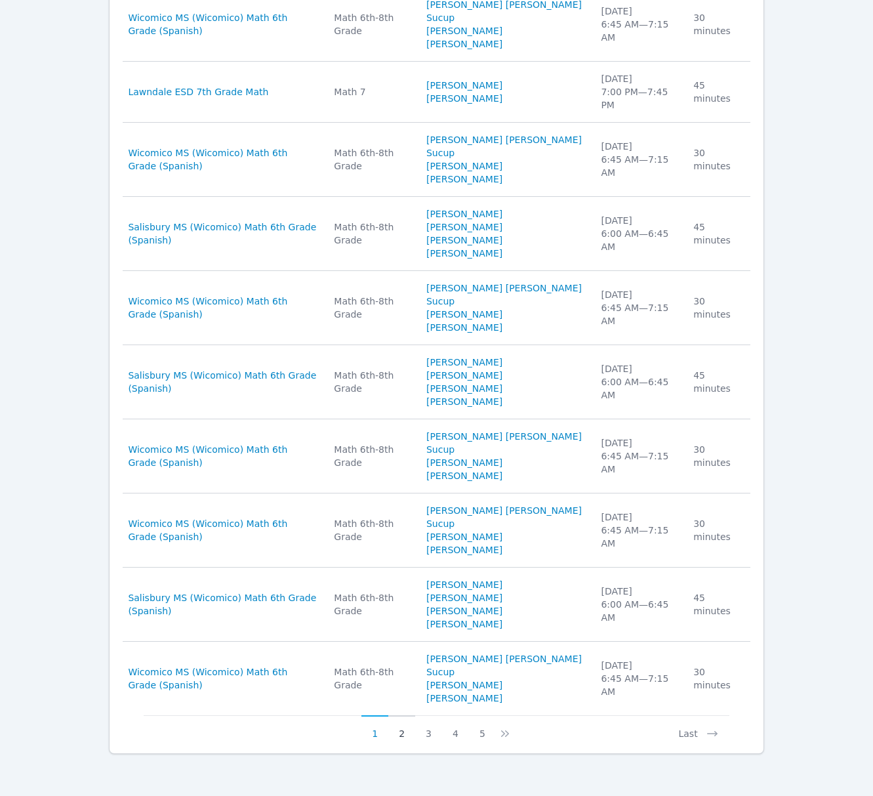
click at [400, 735] on button "2" at bounding box center [401, 727] width 27 height 25
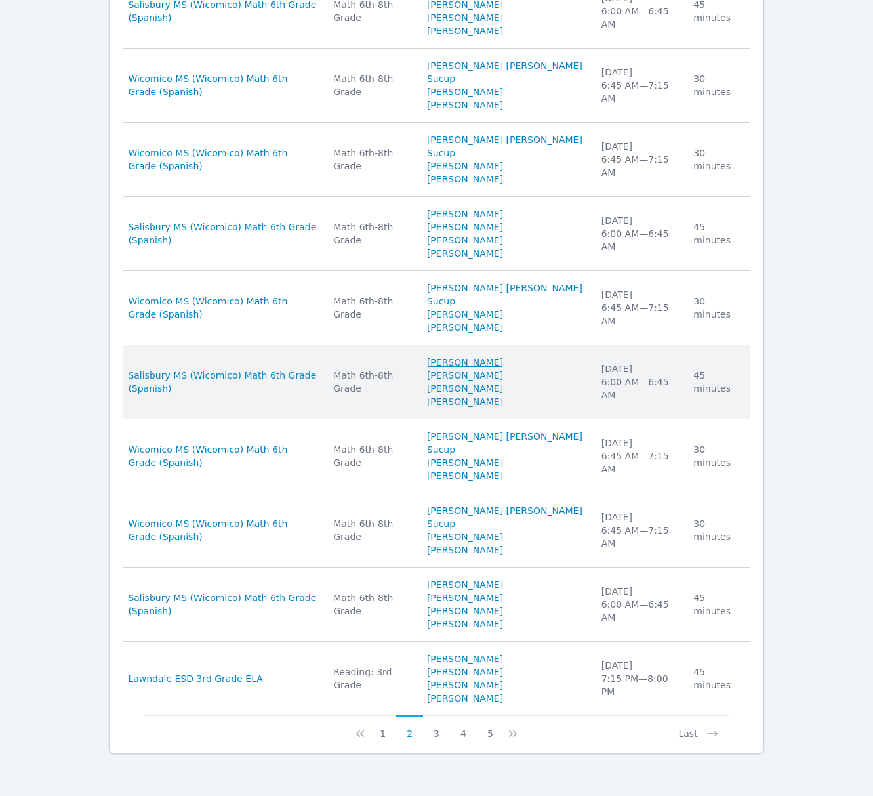
scroll to position [1215, 0]
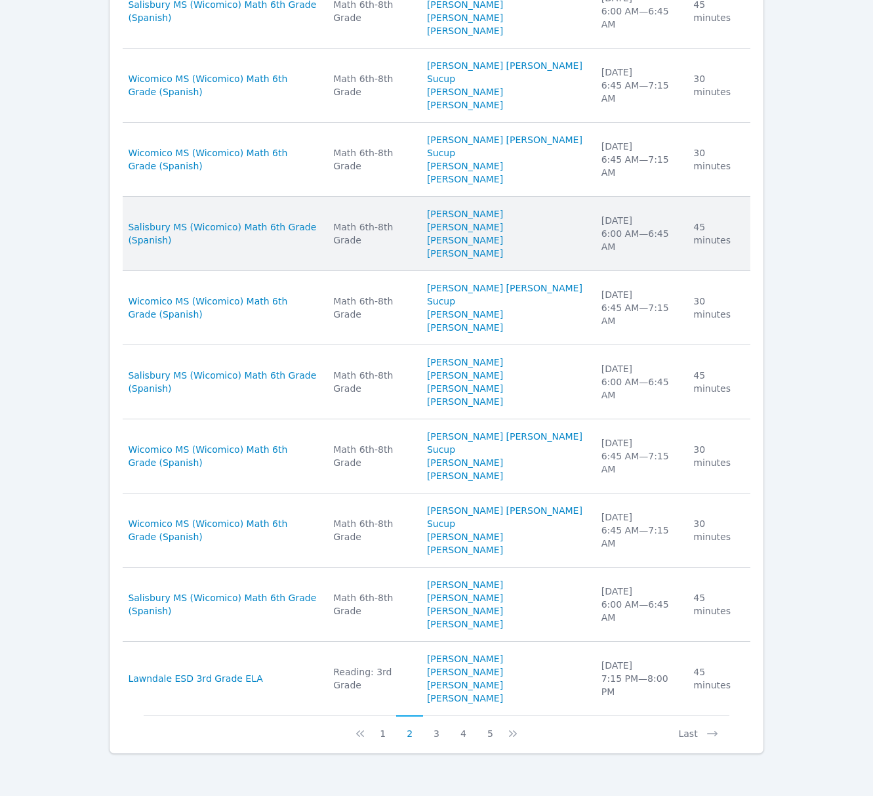
click at [381, 247] on div "Math 6th-8th Grade" at bounding box center [372, 233] width 78 height 26
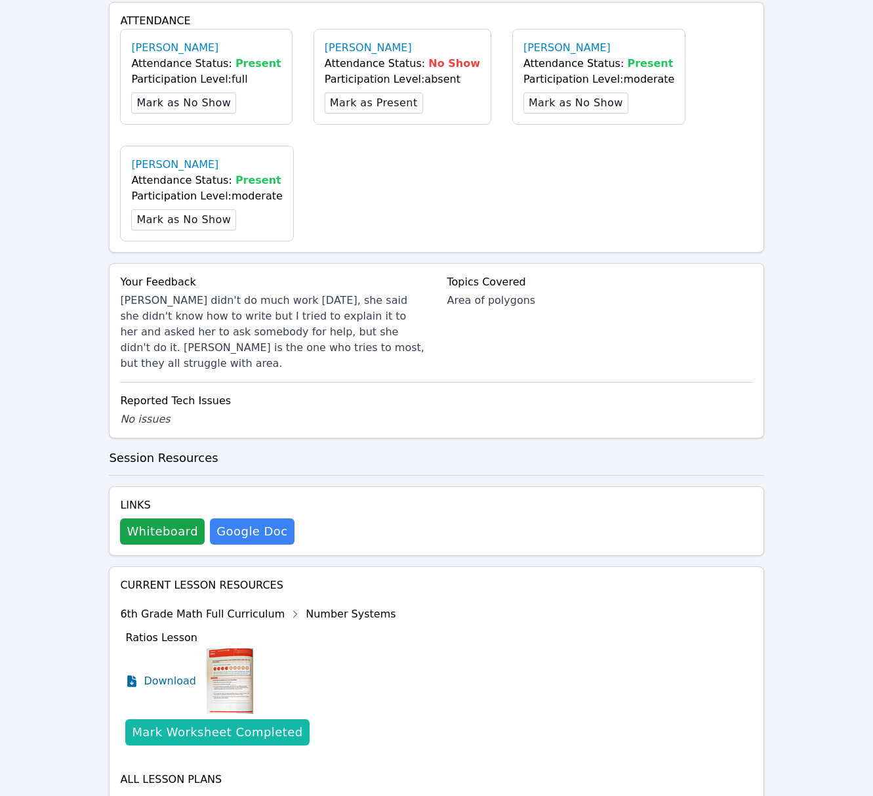
scroll to position [558, 0]
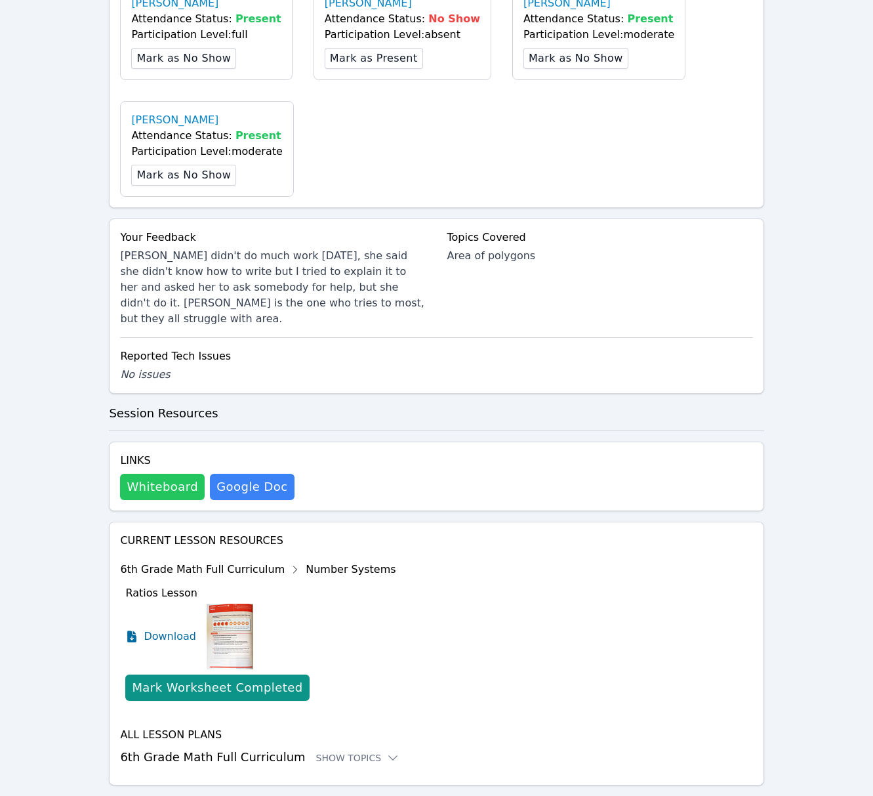
click at [185, 474] on button "Whiteboard" at bounding box center [162, 487] width 85 height 26
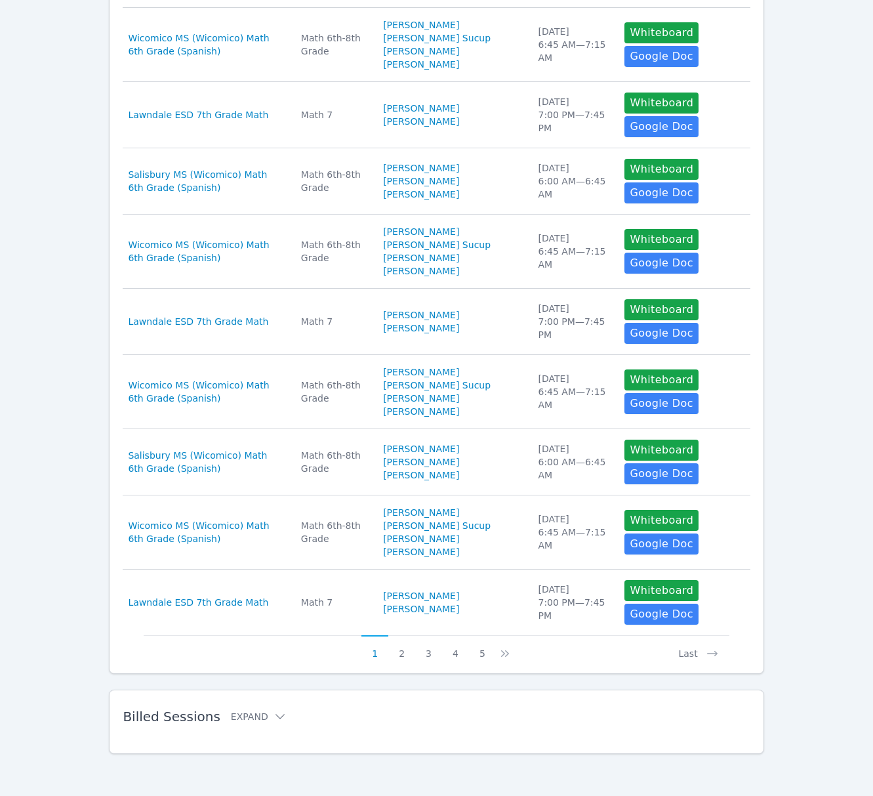
scroll to position [447, 0]
drag, startPoint x: 430, startPoint y: 725, endPoint x: 405, endPoint y: 719, distance: 26.3
click at [430, 725] on div "Billed Sessions Expand" at bounding box center [415, 716] width 585 height 37
click at [261, 715] on button "Expand" at bounding box center [259, 716] width 56 height 13
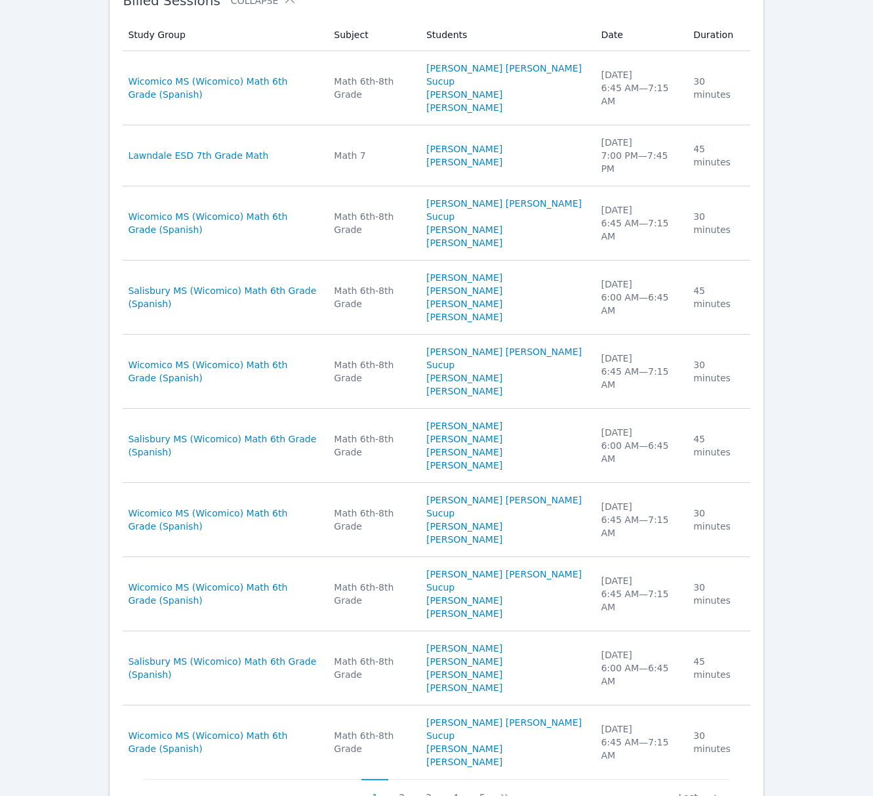
scroll to position [1214, 0]
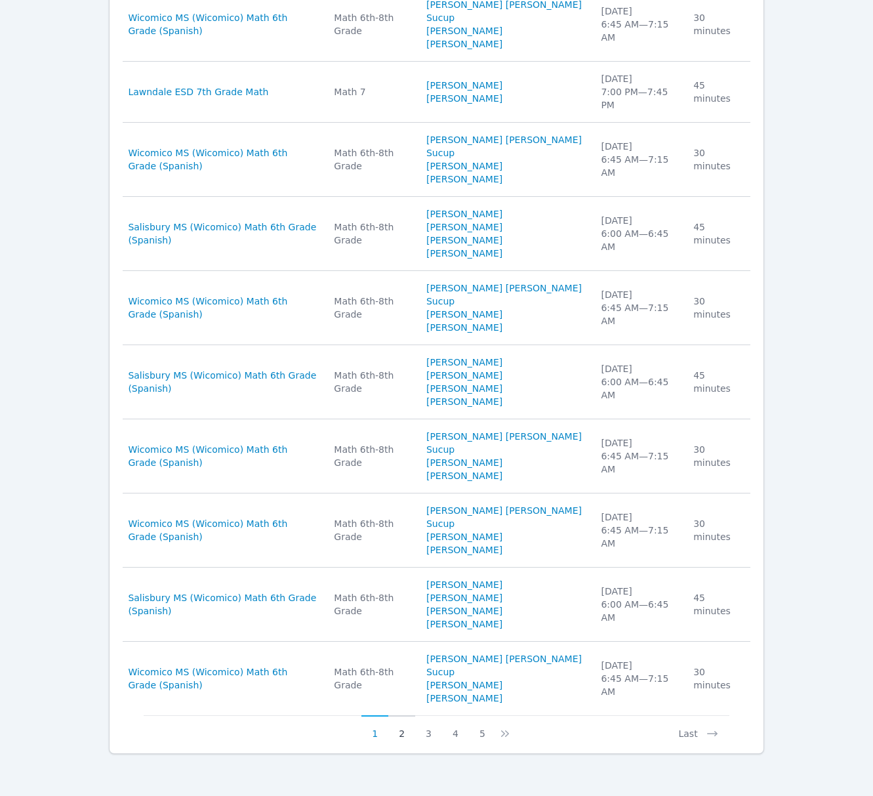
click at [398, 734] on button "2" at bounding box center [401, 727] width 27 height 25
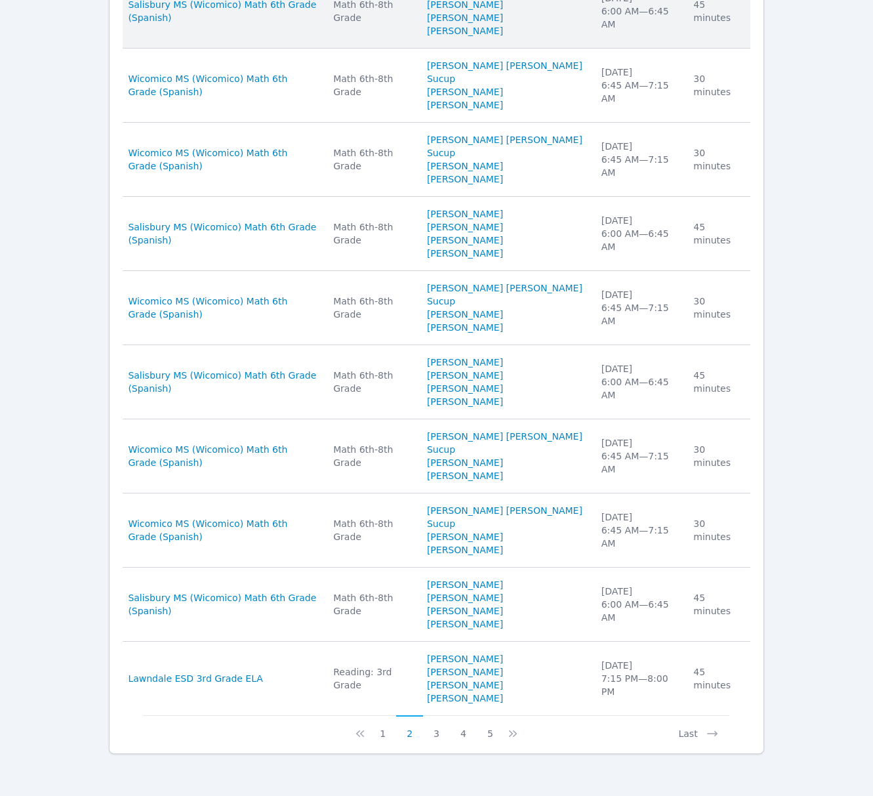
click at [392, 24] on div "Math 6th-8th Grade" at bounding box center [372, 11] width 78 height 26
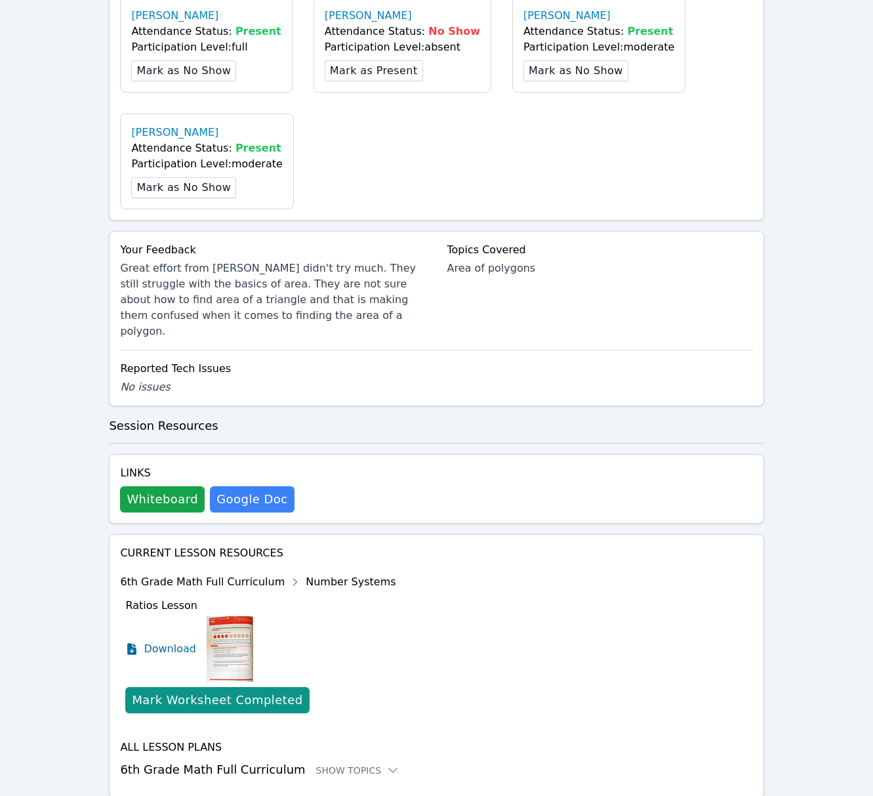
scroll to position [558, 0]
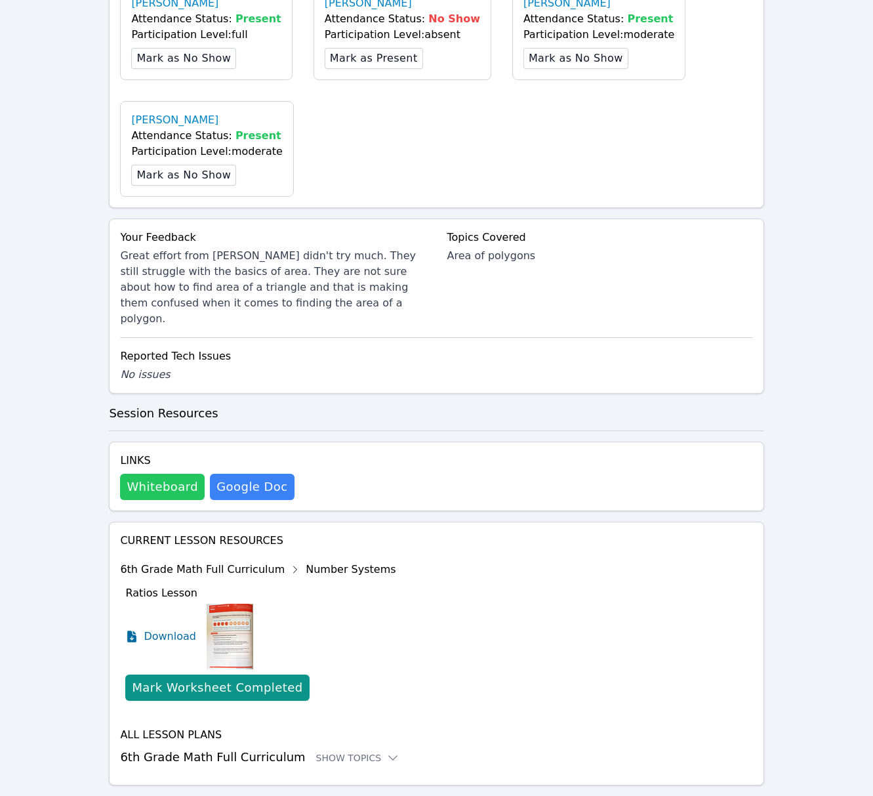
click at [160, 474] on button "Whiteboard" at bounding box center [162, 487] width 85 height 26
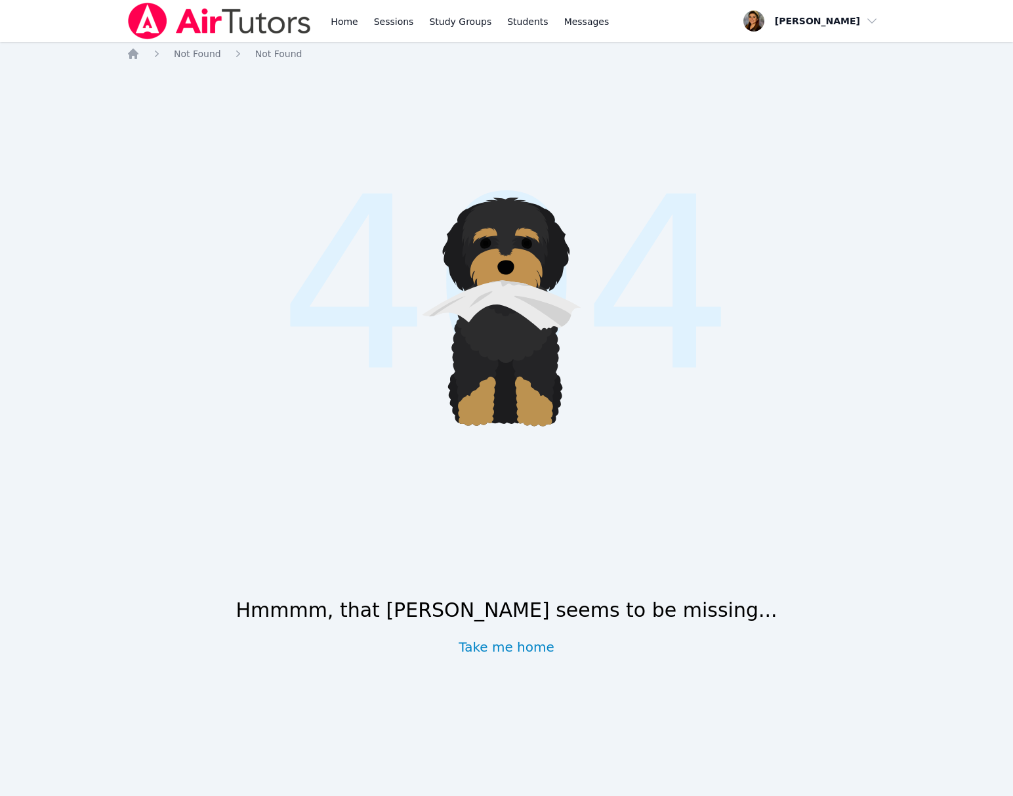
click at [512, 646] on link "Take me home" at bounding box center [507, 647] width 96 height 18
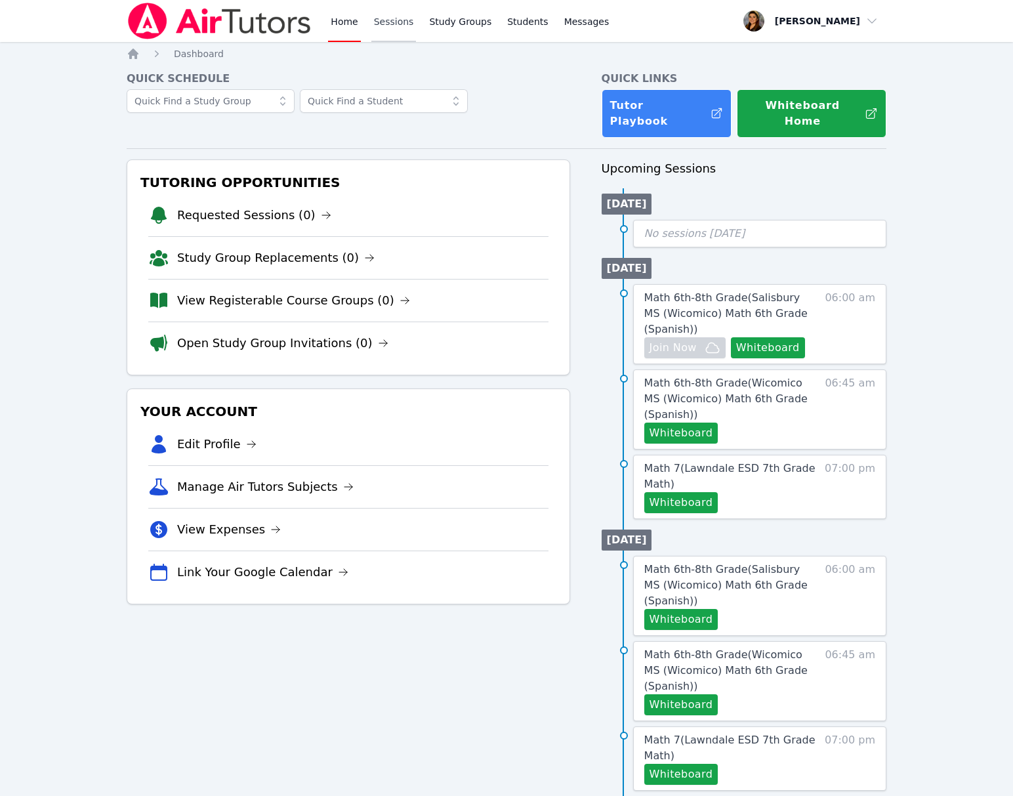
click at [403, 20] on link "Sessions" at bounding box center [393, 21] width 45 height 42
